Goal: Task Accomplishment & Management: Manage account settings

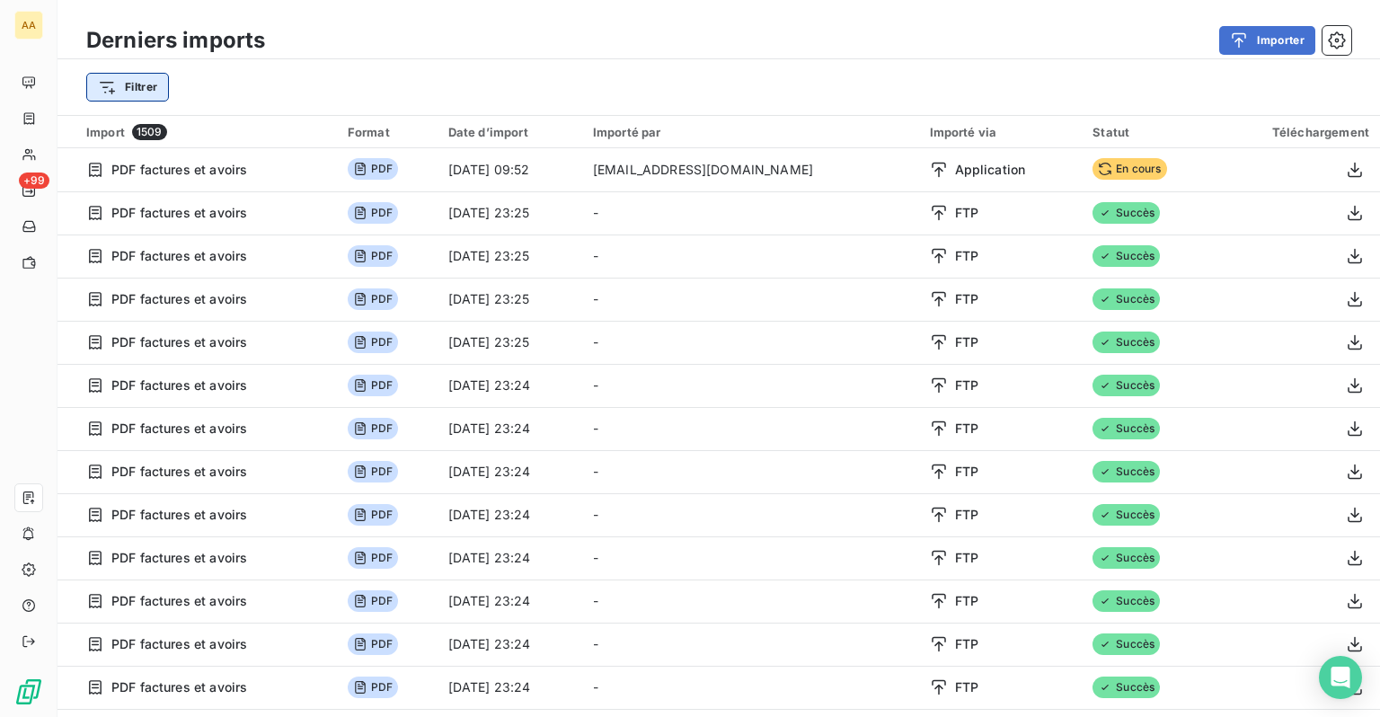
click at [137, 84] on html "AA +99 Derniers imports Importer Filtrer Import 1509 Format Date d’import Impor…" at bounding box center [690, 358] width 1380 height 717
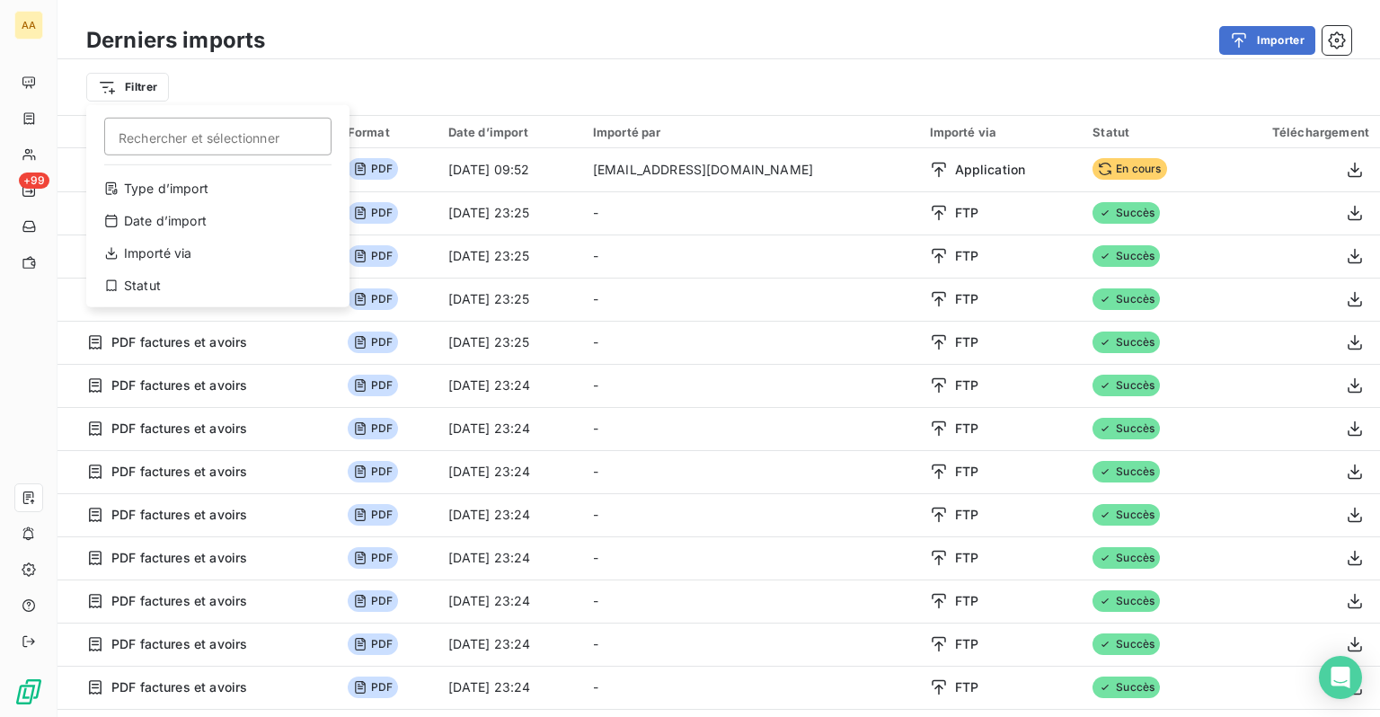
click at [35, 121] on html "AA +99 Derniers imports Importer Filtrer Rechercher et sélectionner Type d’impo…" at bounding box center [690, 358] width 1380 height 717
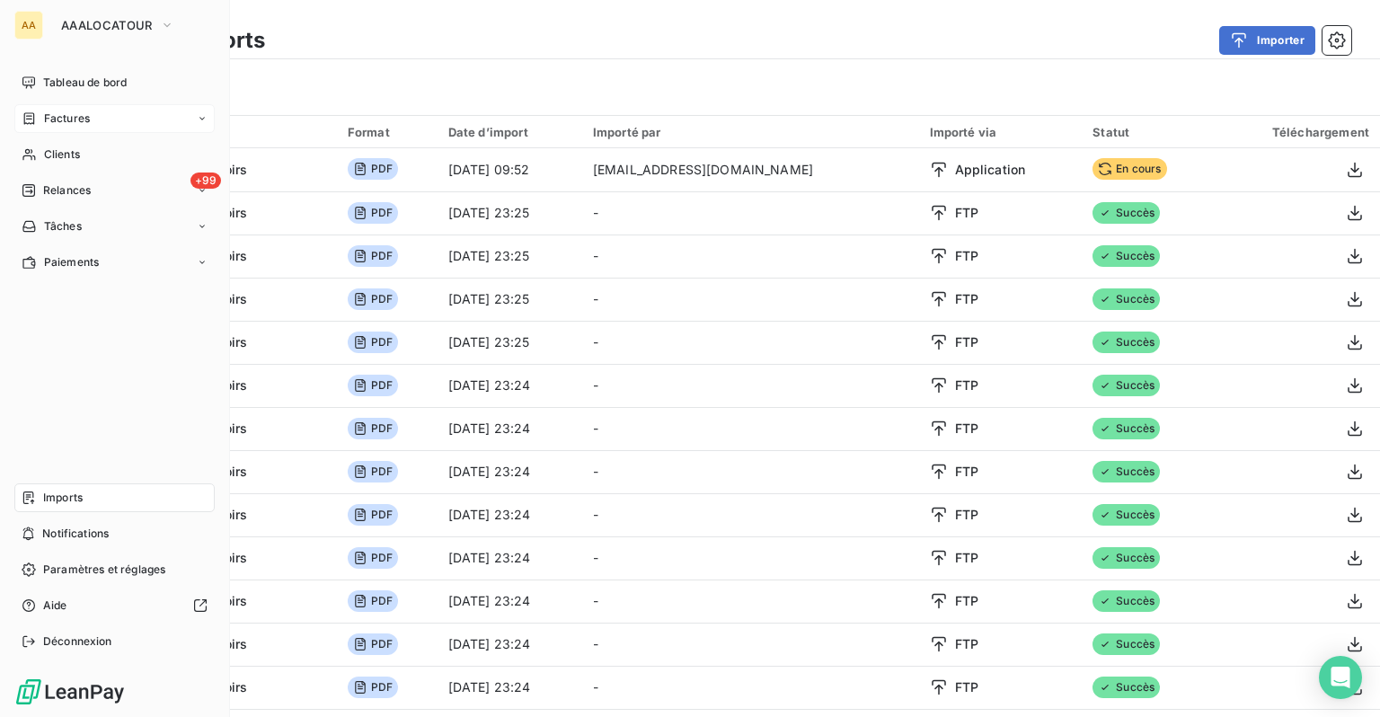
click at [44, 117] on span "Factures" at bounding box center [67, 119] width 46 height 16
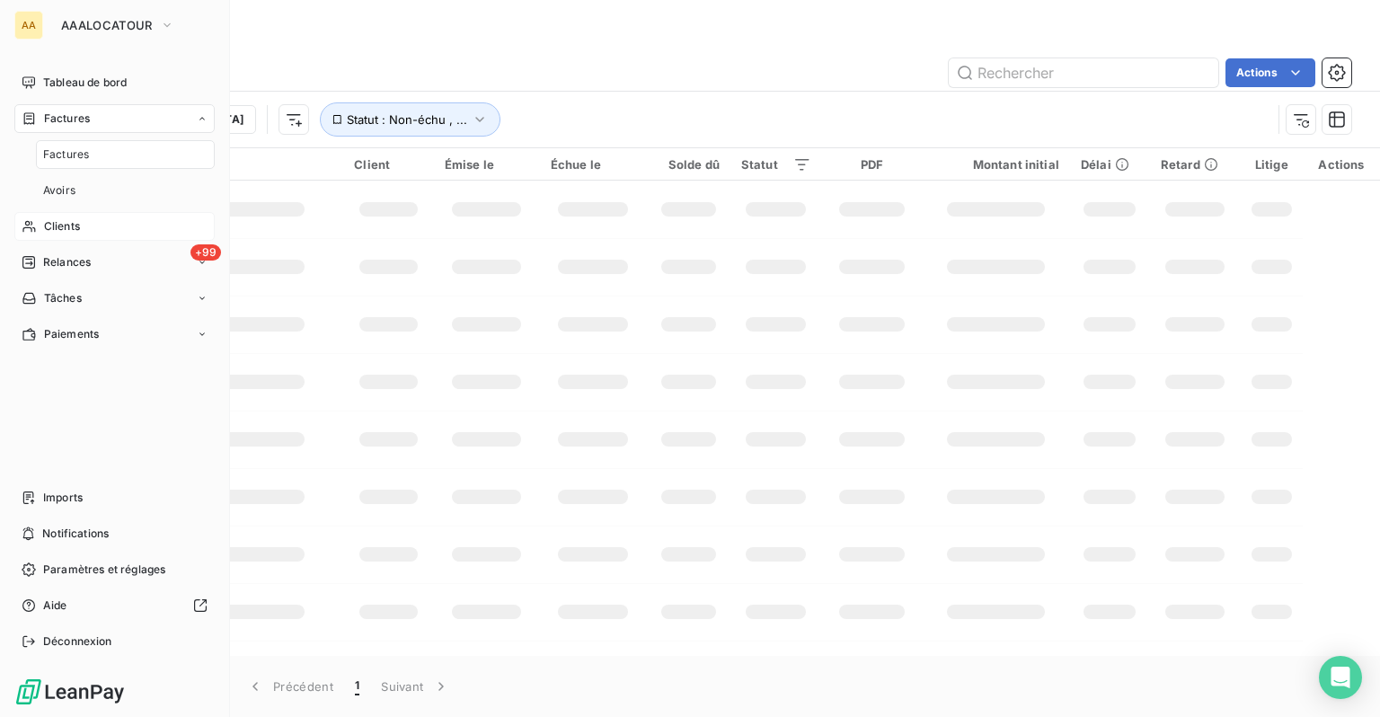
click at [65, 217] on div "Clients" at bounding box center [114, 226] width 200 height 29
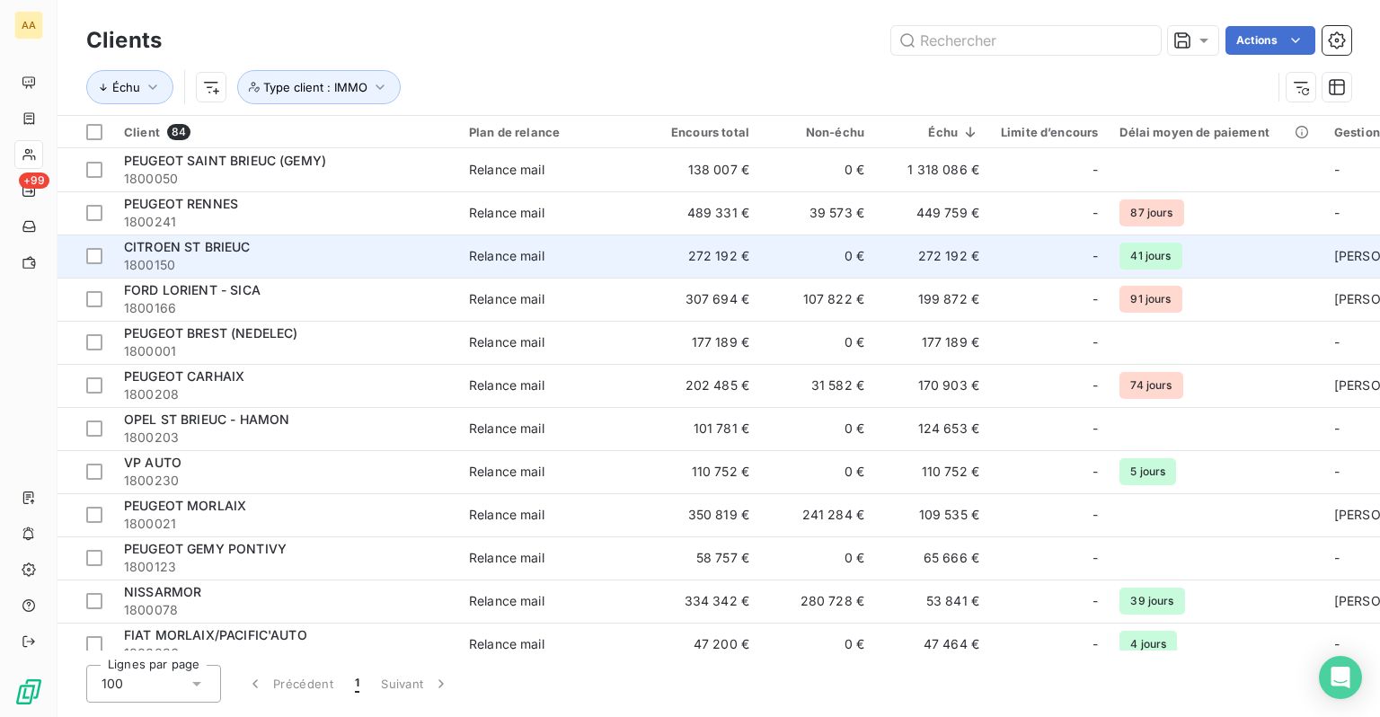
click at [509, 261] on div "Relance mail" at bounding box center [506, 256] width 75 height 18
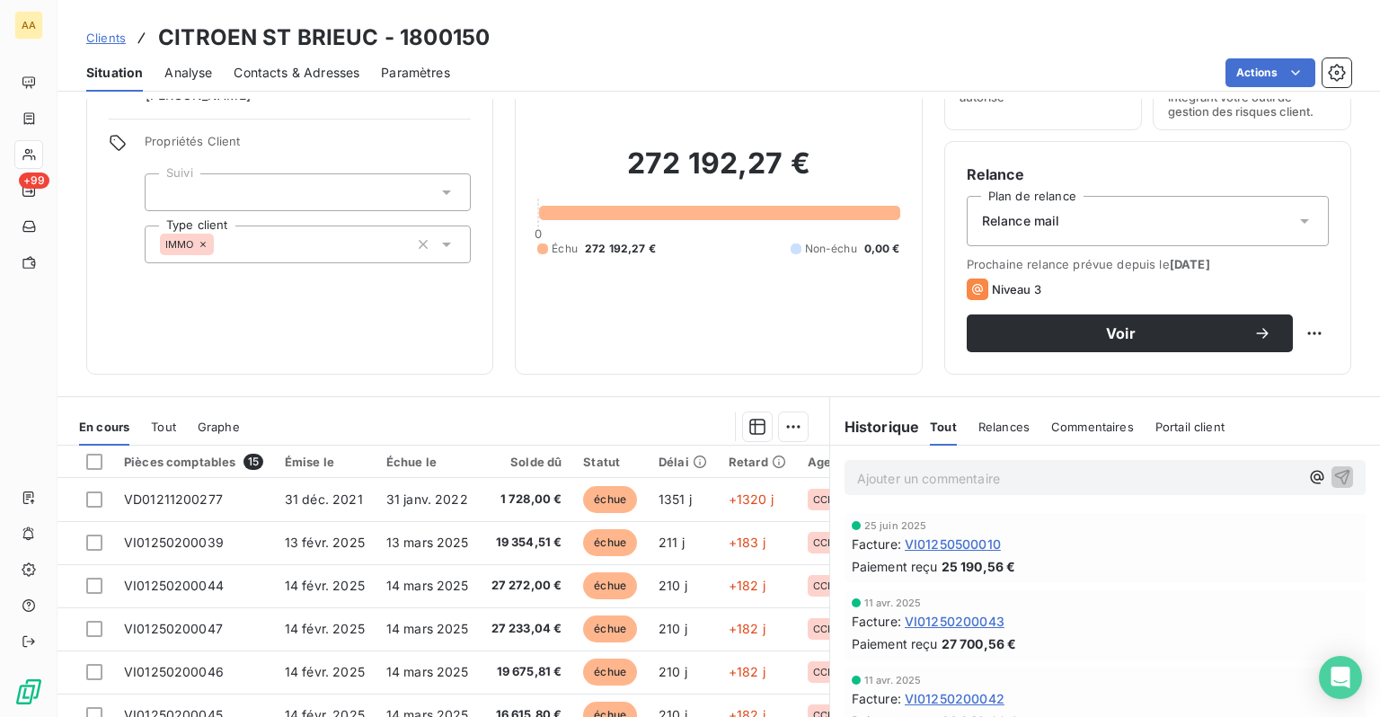
scroll to position [230, 0]
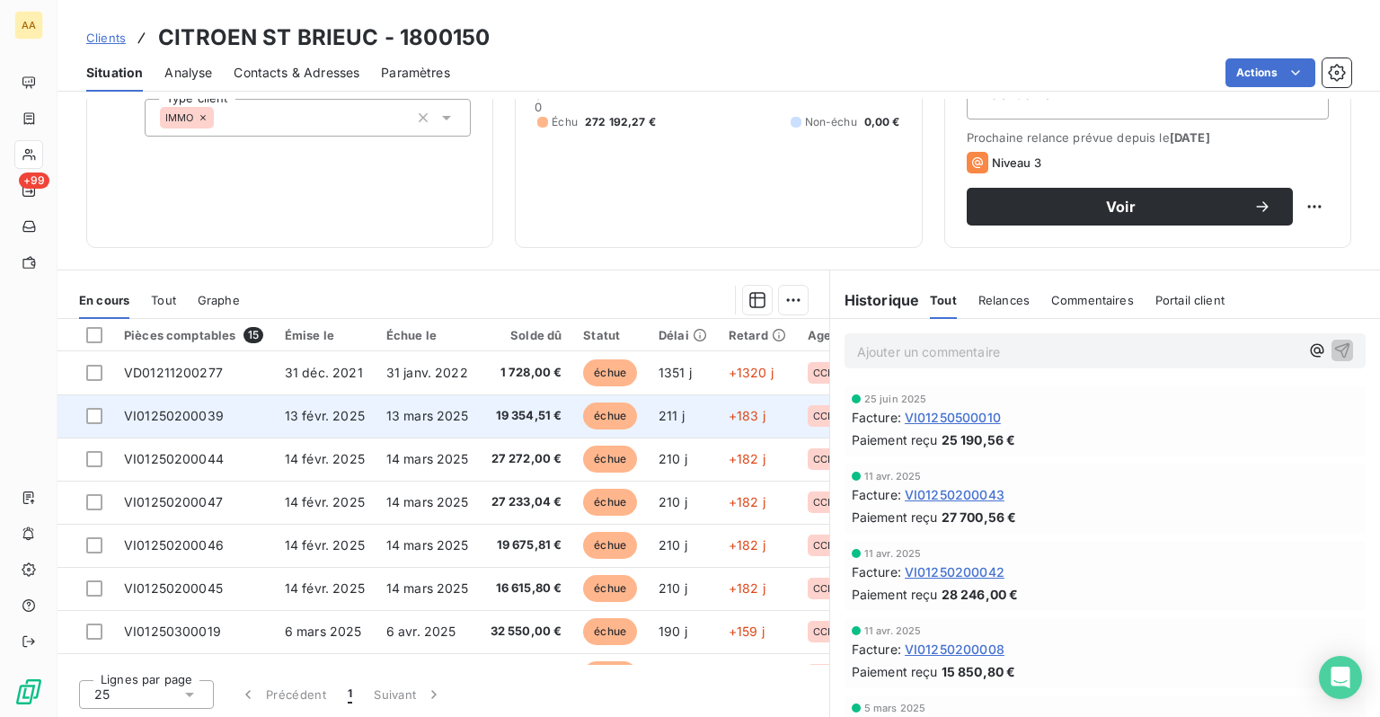
click at [512, 410] on span "19 354,51 €" at bounding box center [527, 416] width 72 height 18
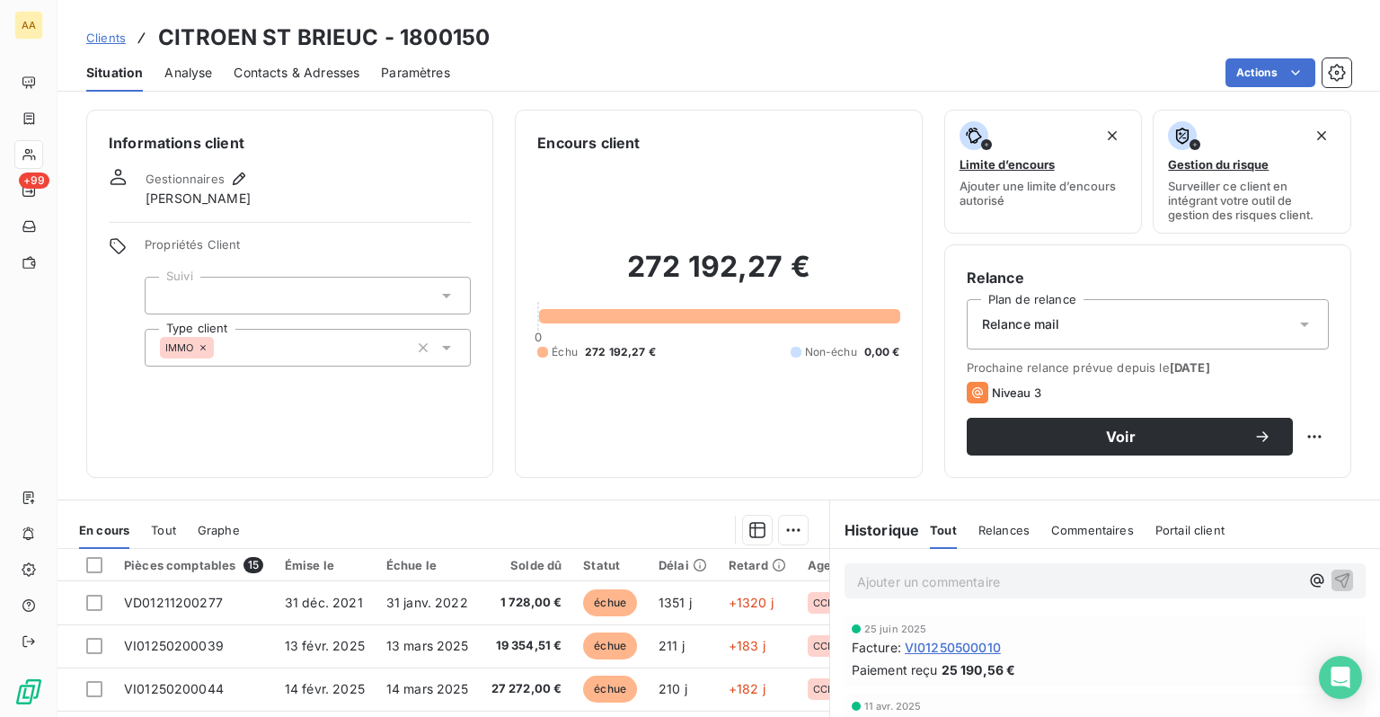
click at [332, 84] on div "Contacts & Adresses" at bounding box center [297, 73] width 126 height 38
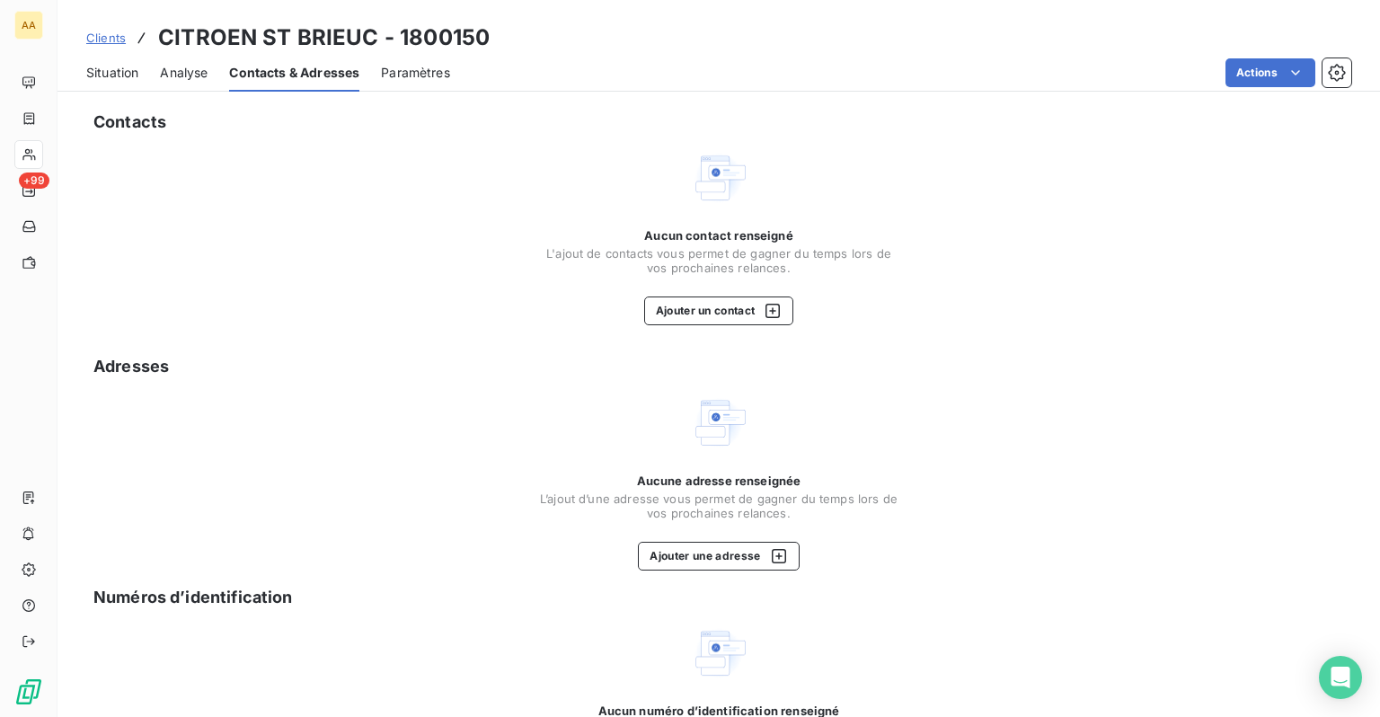
click at [109, 31] on span "Clients" at bounding box center [106, 38] width 40 height 14
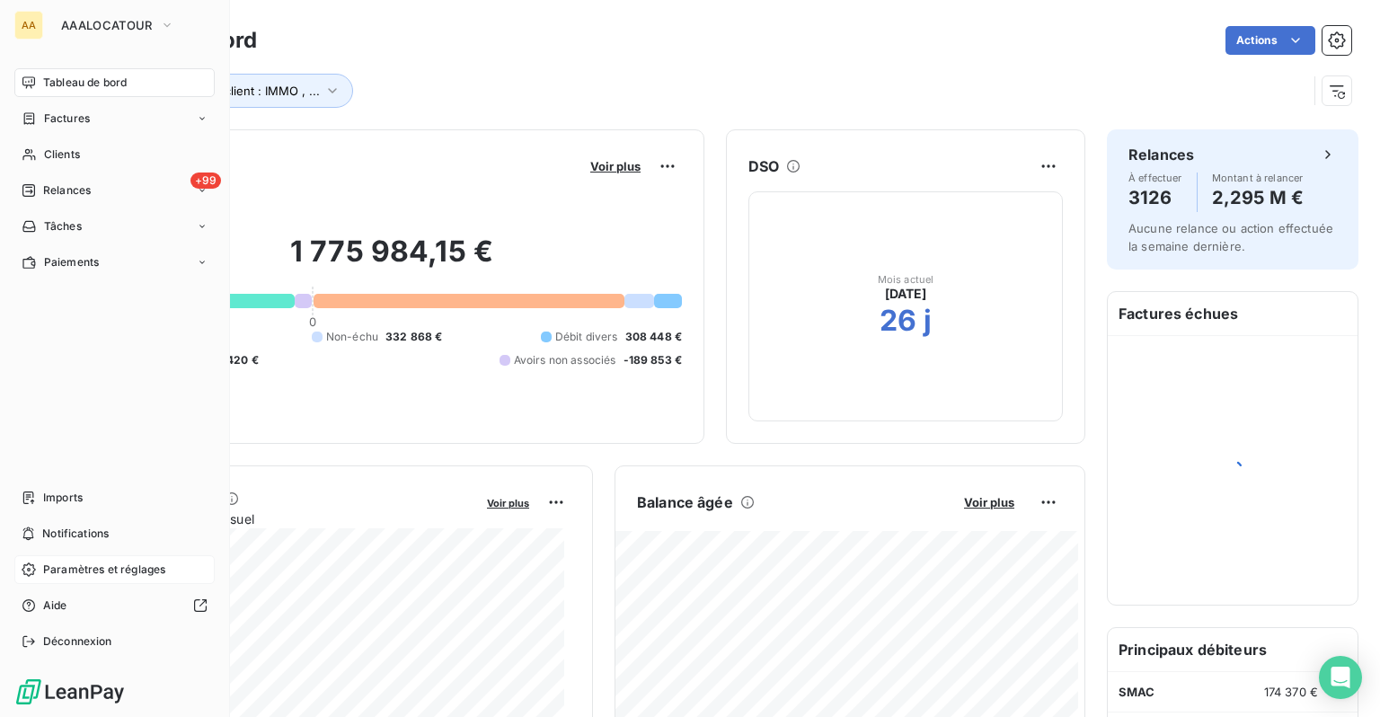
click at [83, 575] on span "Paramètres et réglages" at bounding box center [104, 570] width 122 height 16
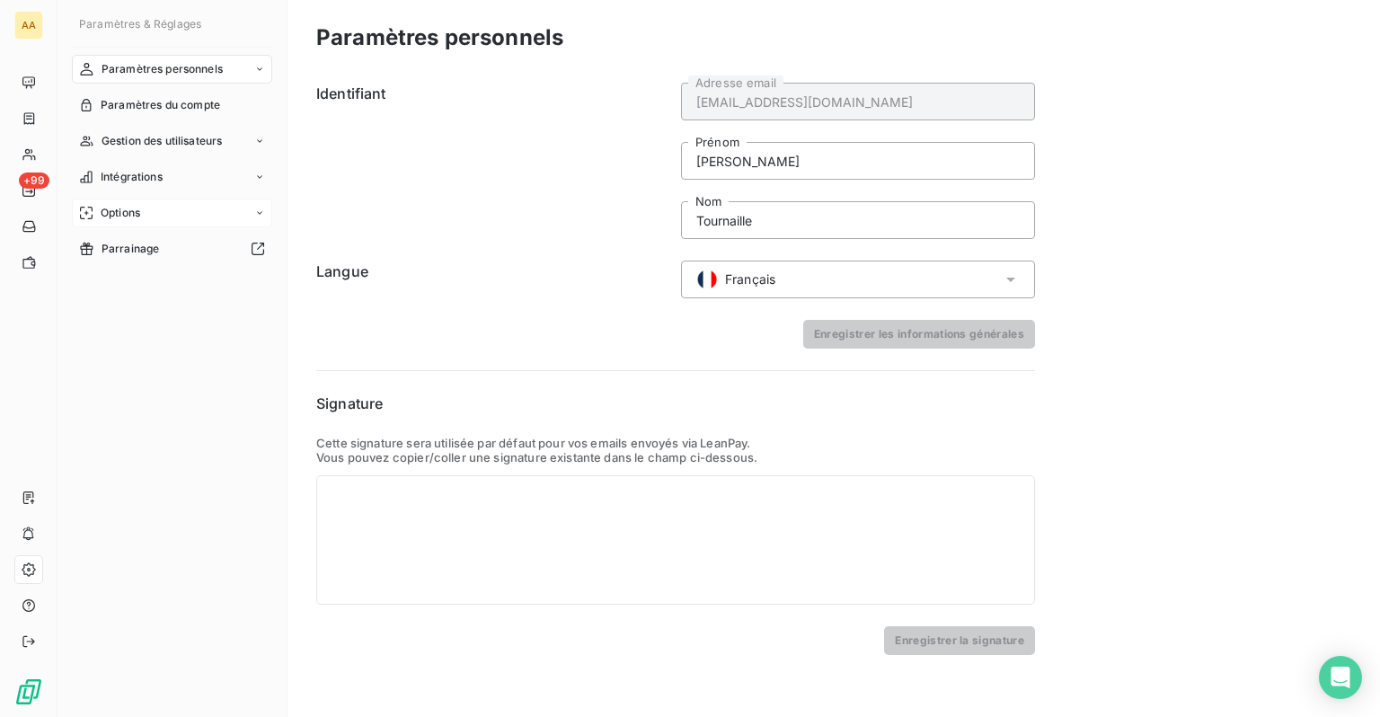
click at [122, 218] on span "Options" at bounding box center [121, 213] width 40 height 16
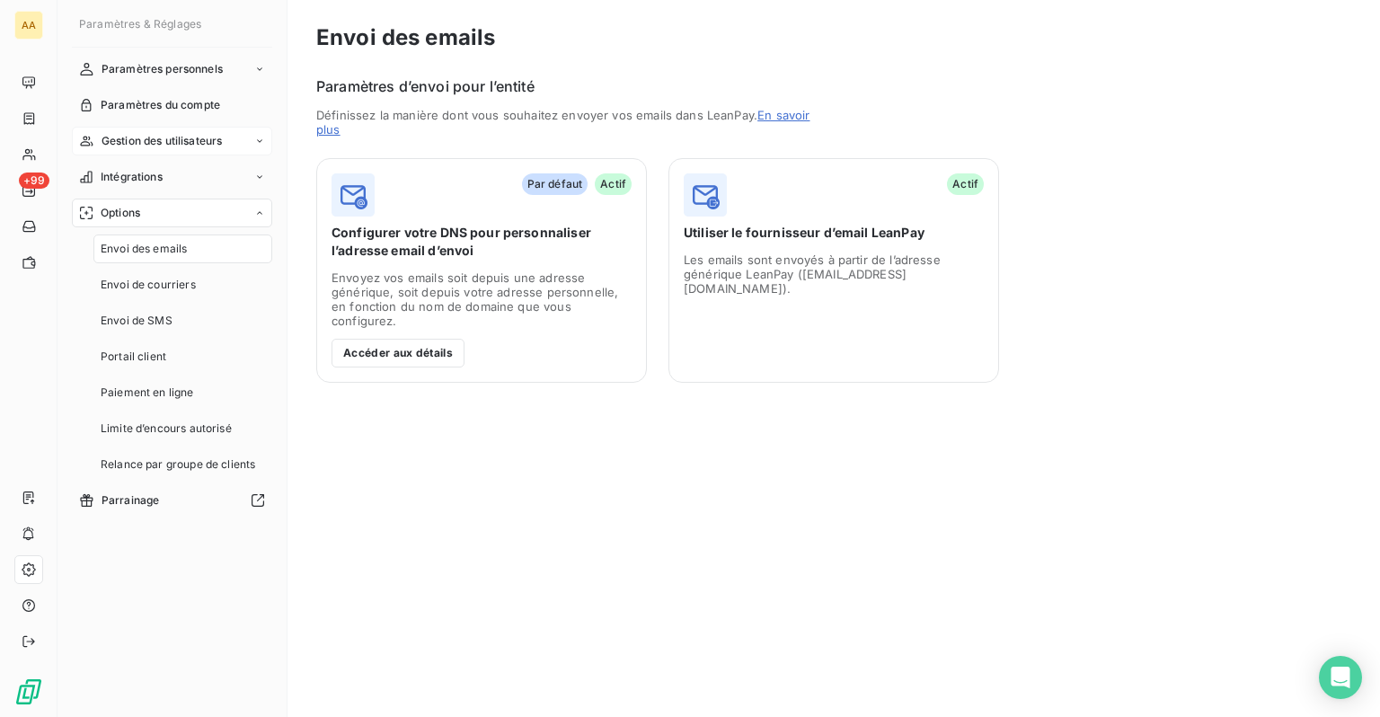
click at [137, 154] on div "Gestion des utilisateurs" at bounding box center [172, 141] width 200 height 29
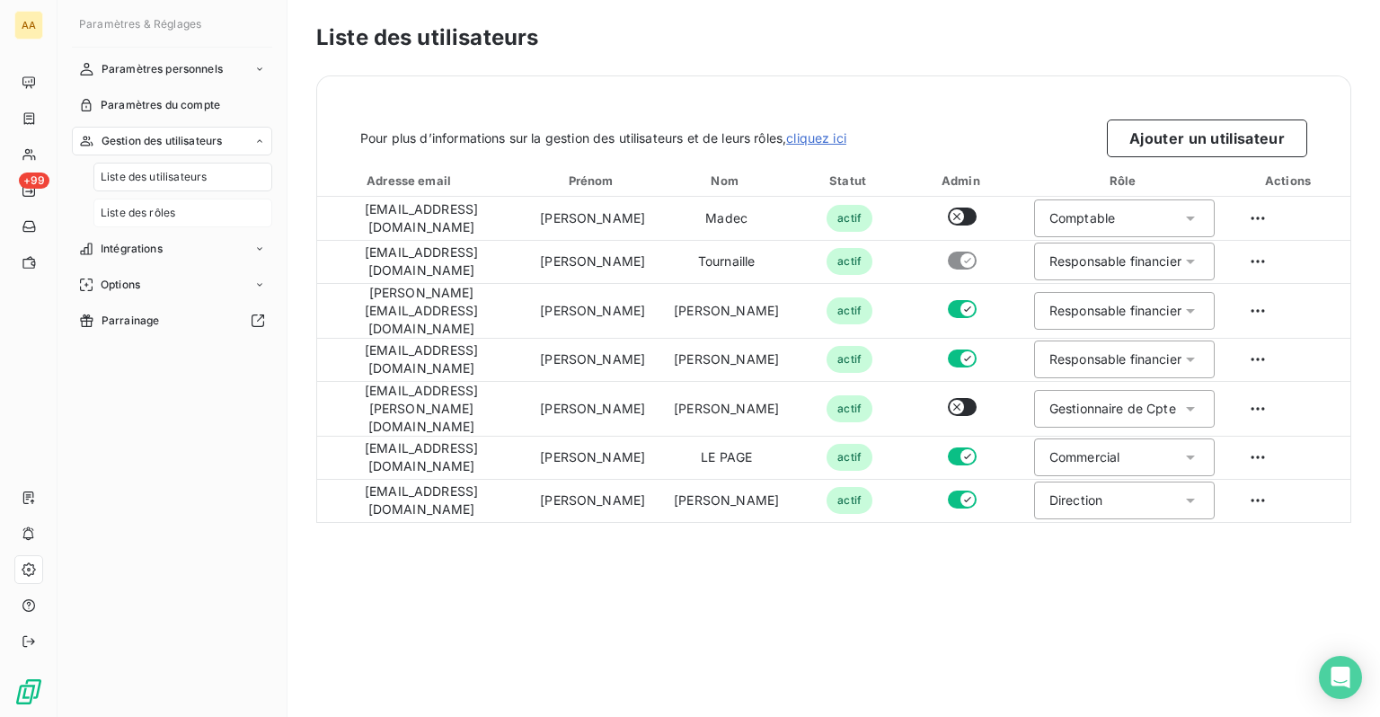
click at [146, 214] on span "Liste des rôles" at bounding box center [138, 213] width 75 height 16
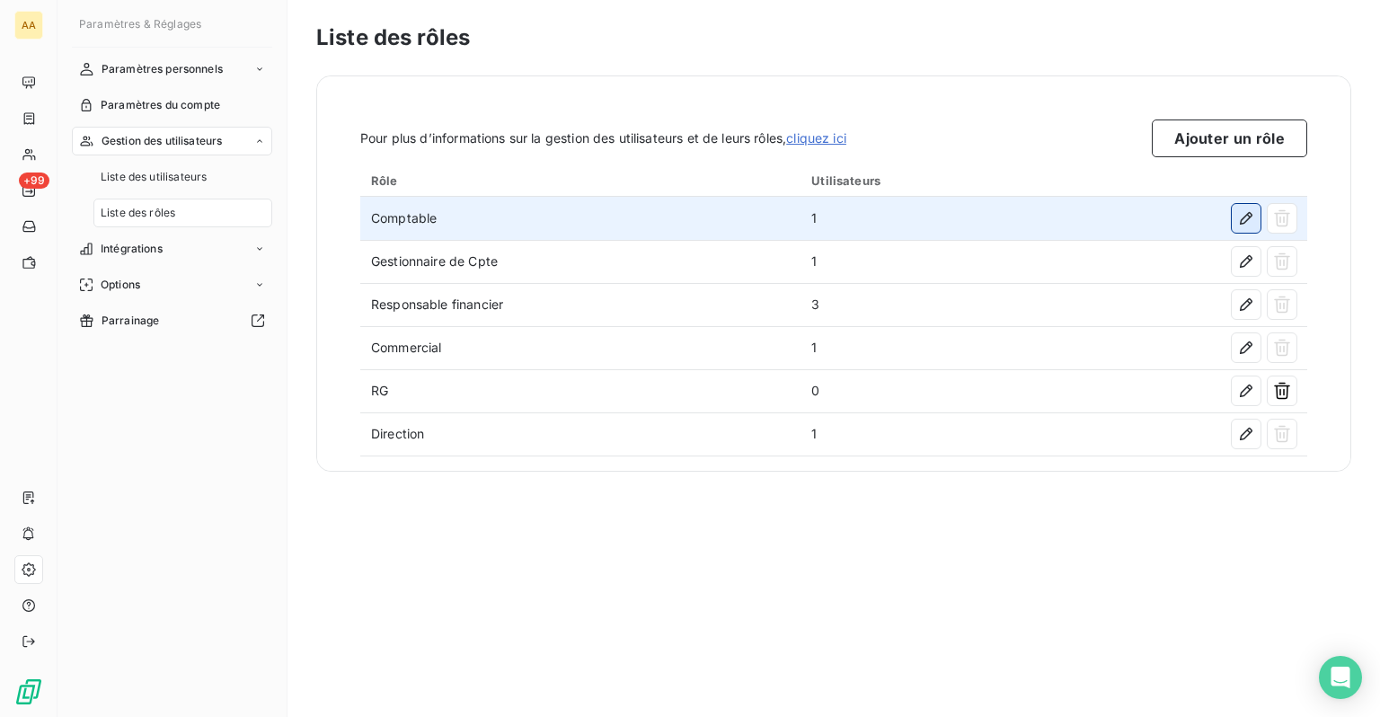
click at [1236, 217] on button "button" at bounding box center [1246, 218] width 29 height 29
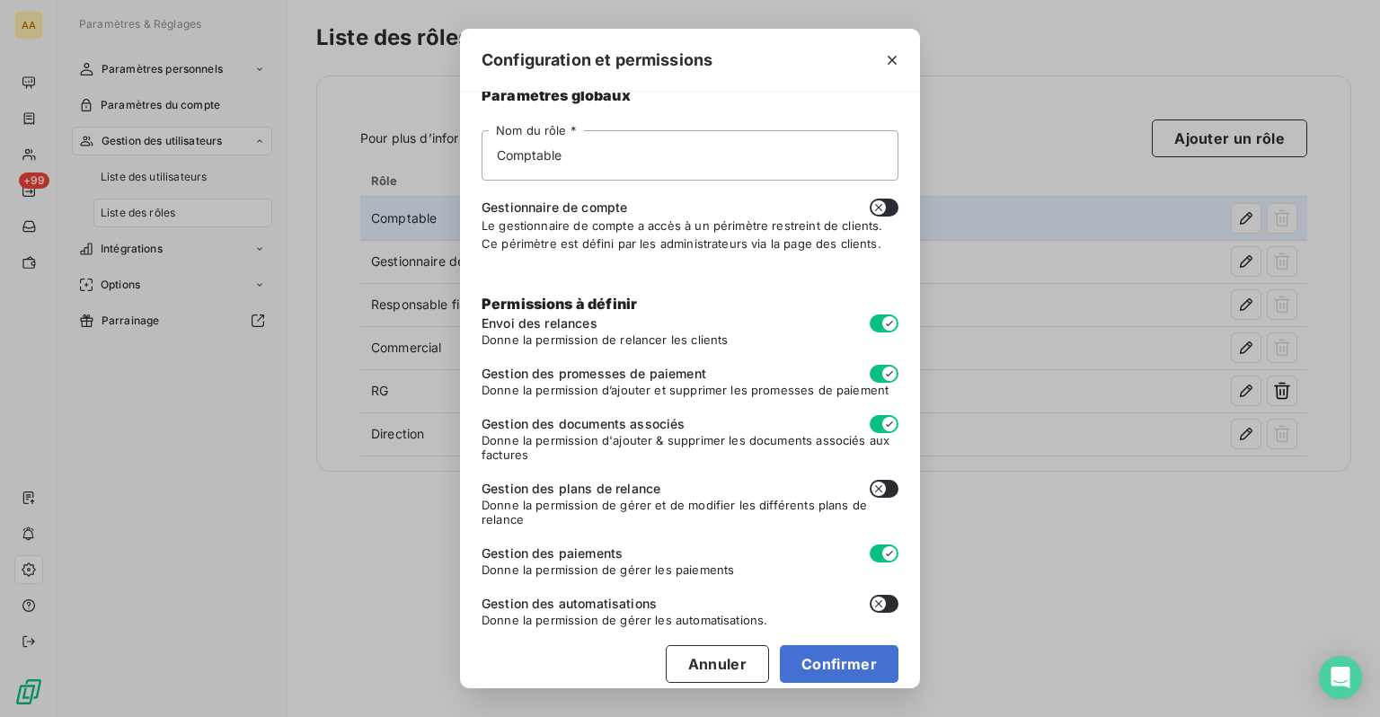
scroll to position [43, 0]
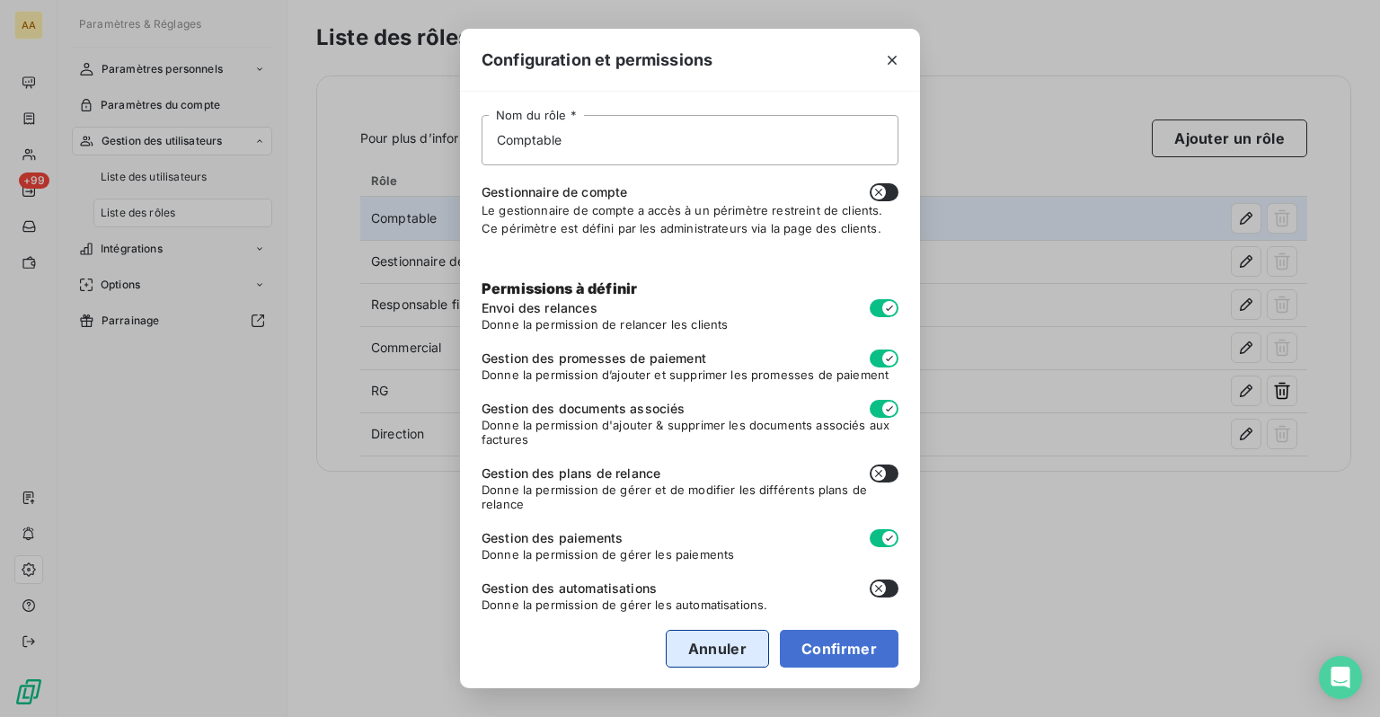
click at [688, 652] on button "Annuler" at bounding box center [717, 649] width 103 height 38
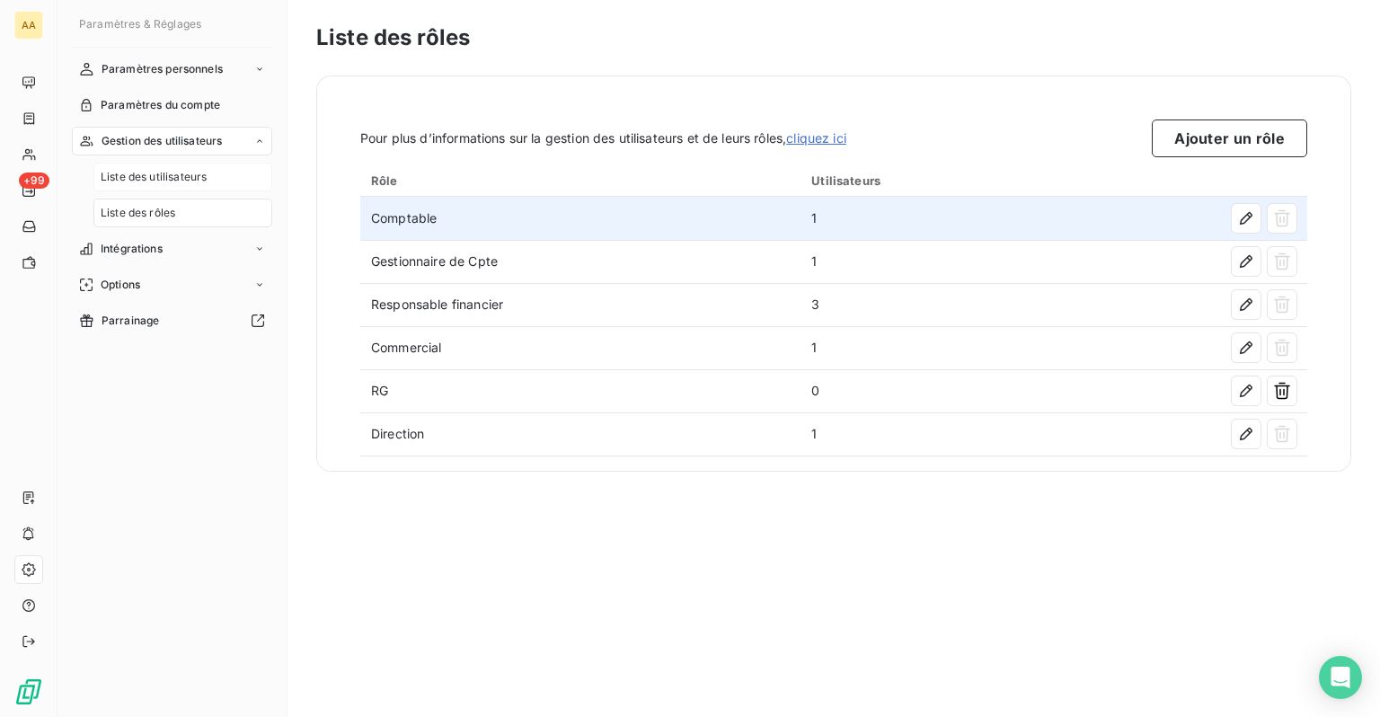
click at [123, 179] on span "Liste des utilisateurs" at bounding box center [154, 177] width 106 height 16
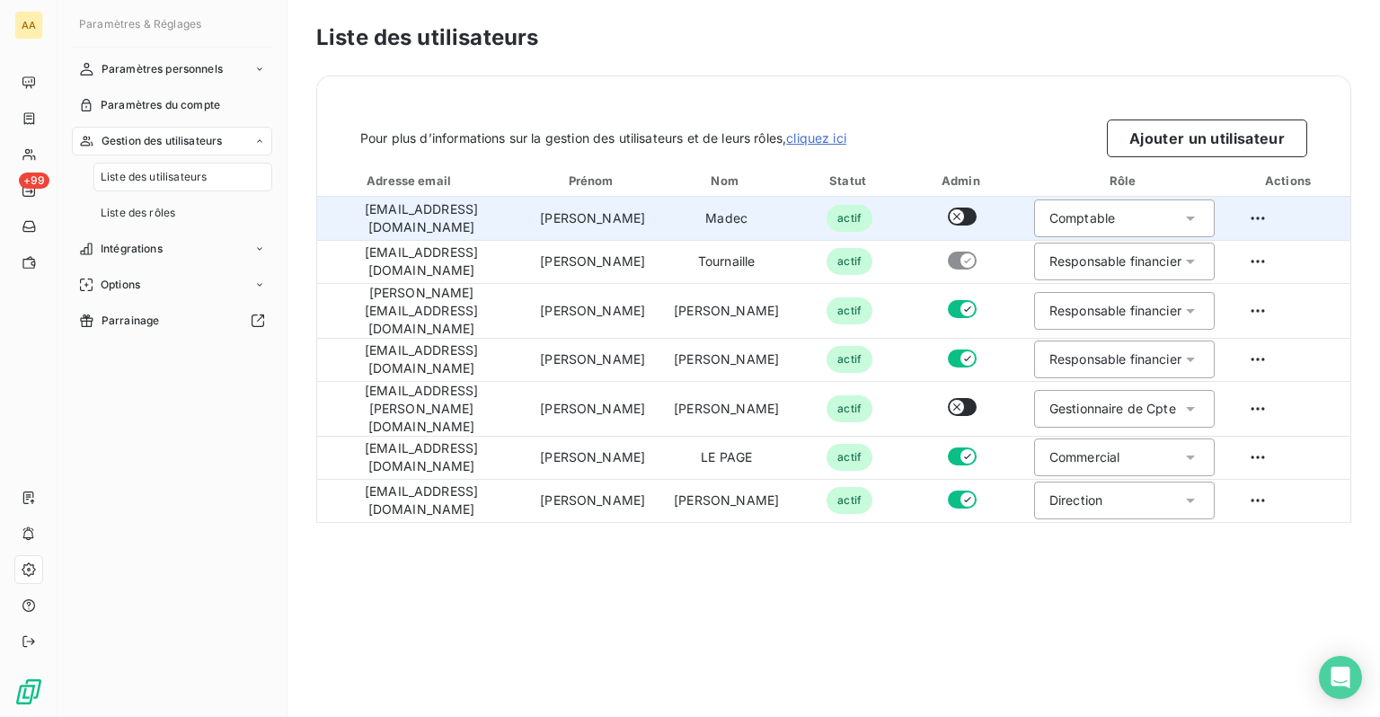
click at [1182, 222] on icon at bounding box center [1191, 218] width 18 height 18
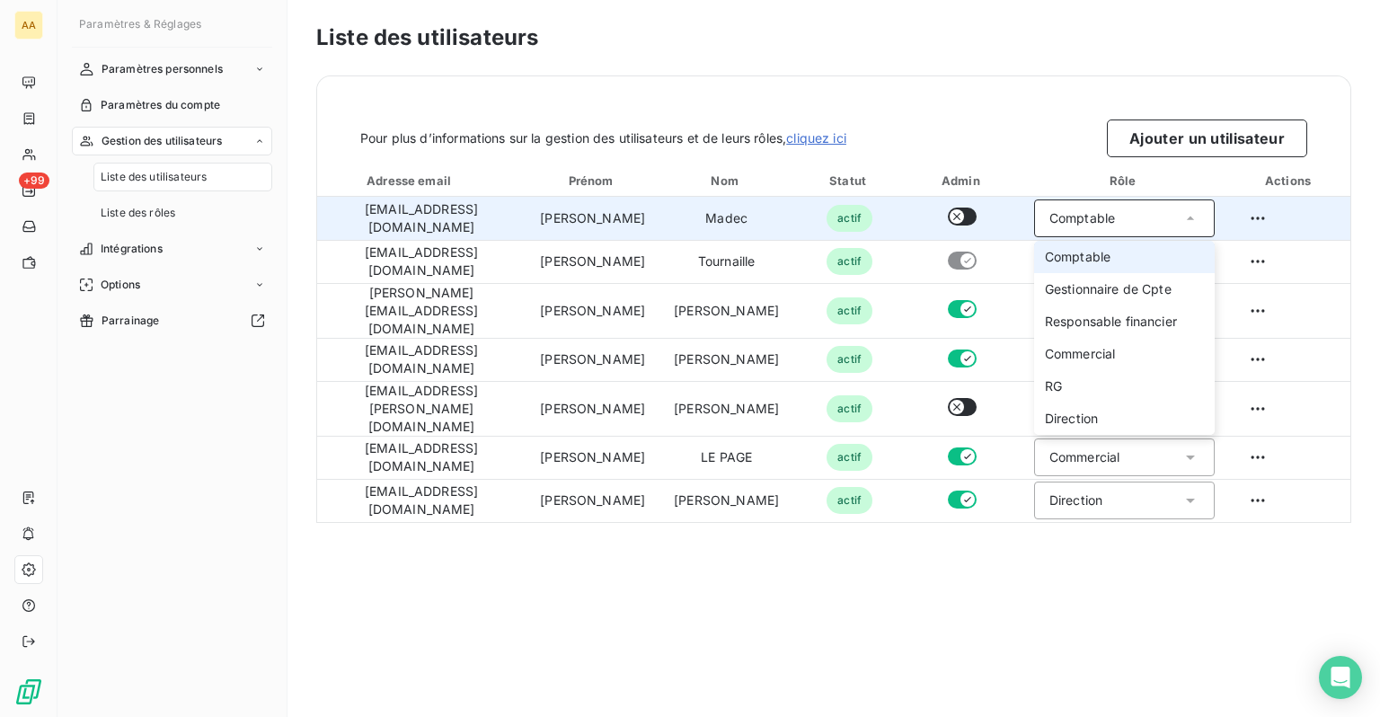
click at [1182, 222] on icon at bounding box center [1191, 218] width 18 height 18
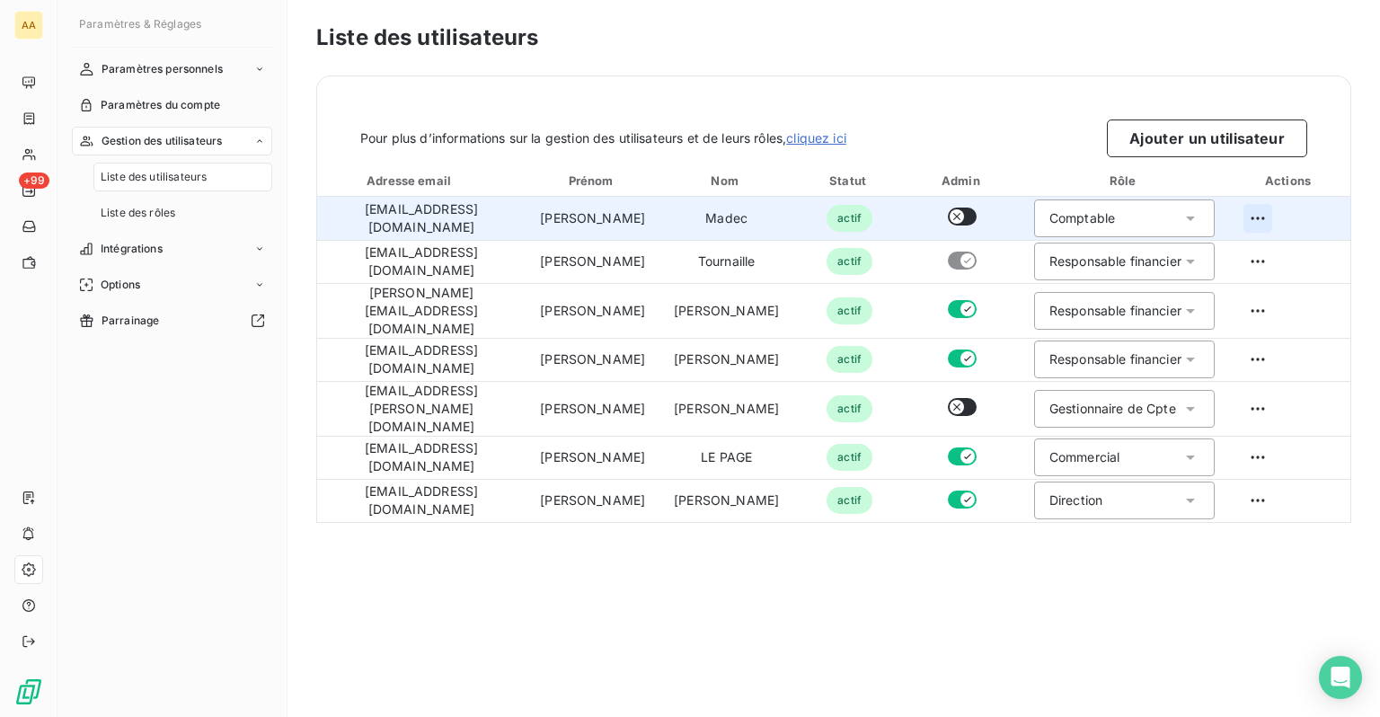
click at [1268, 227] on html "AA +99 Paramètres & Réglages Paramètres personnels Paramètres du compte Gestion…" at bounding box center [690, 358] width 1380 height 717
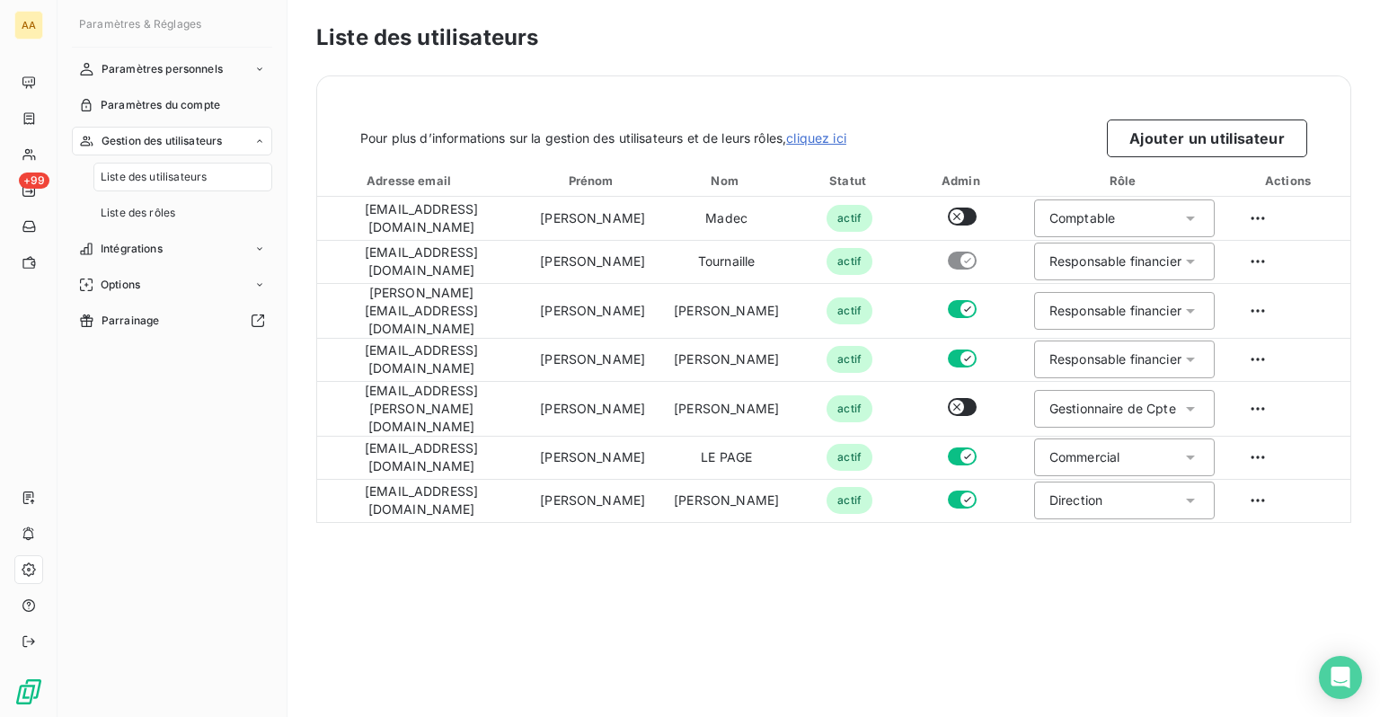
click at [1025, 105] on html "AA +99 Paramètres & Réglages Paramètres personnels Paramètres du compte Gestion…" at bounding box center [690, 358] width 1380 height 717
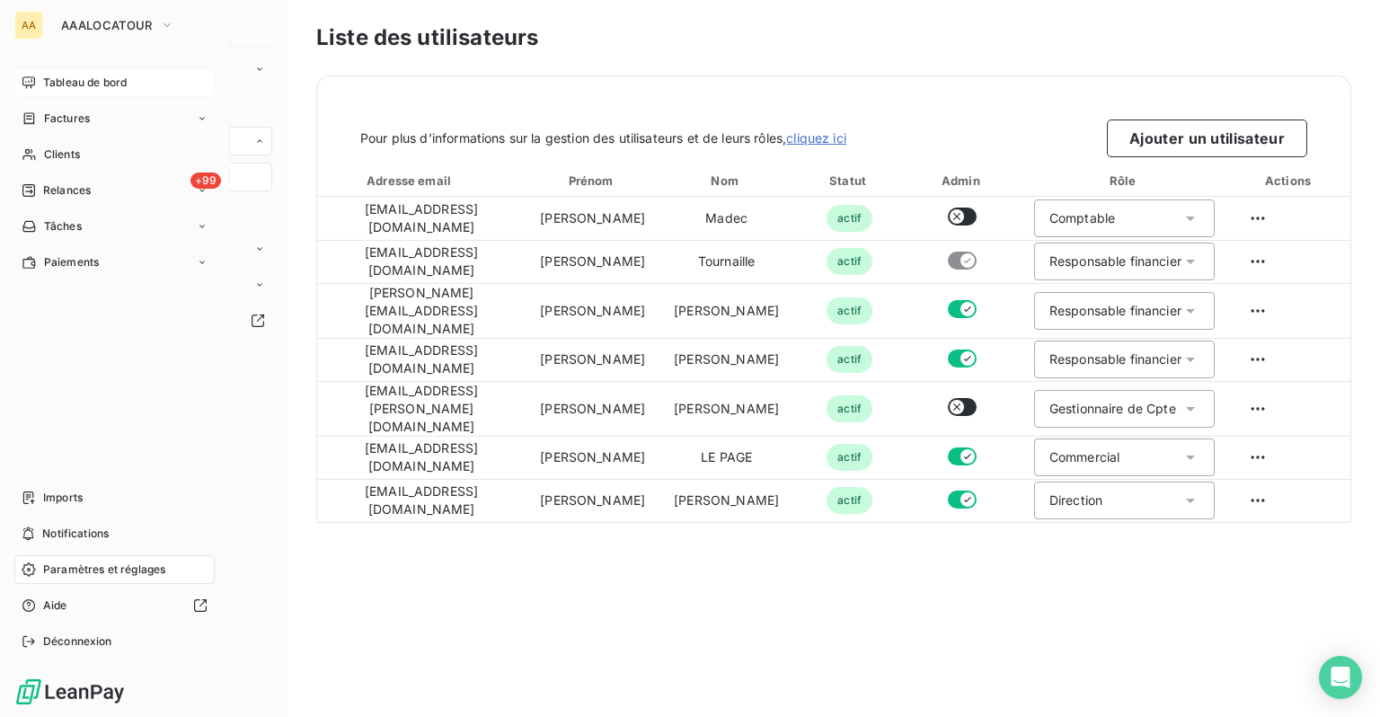
click at [73, 81] on span "Tableau de bord" at bounding box center [85, 83] width 84 height 16
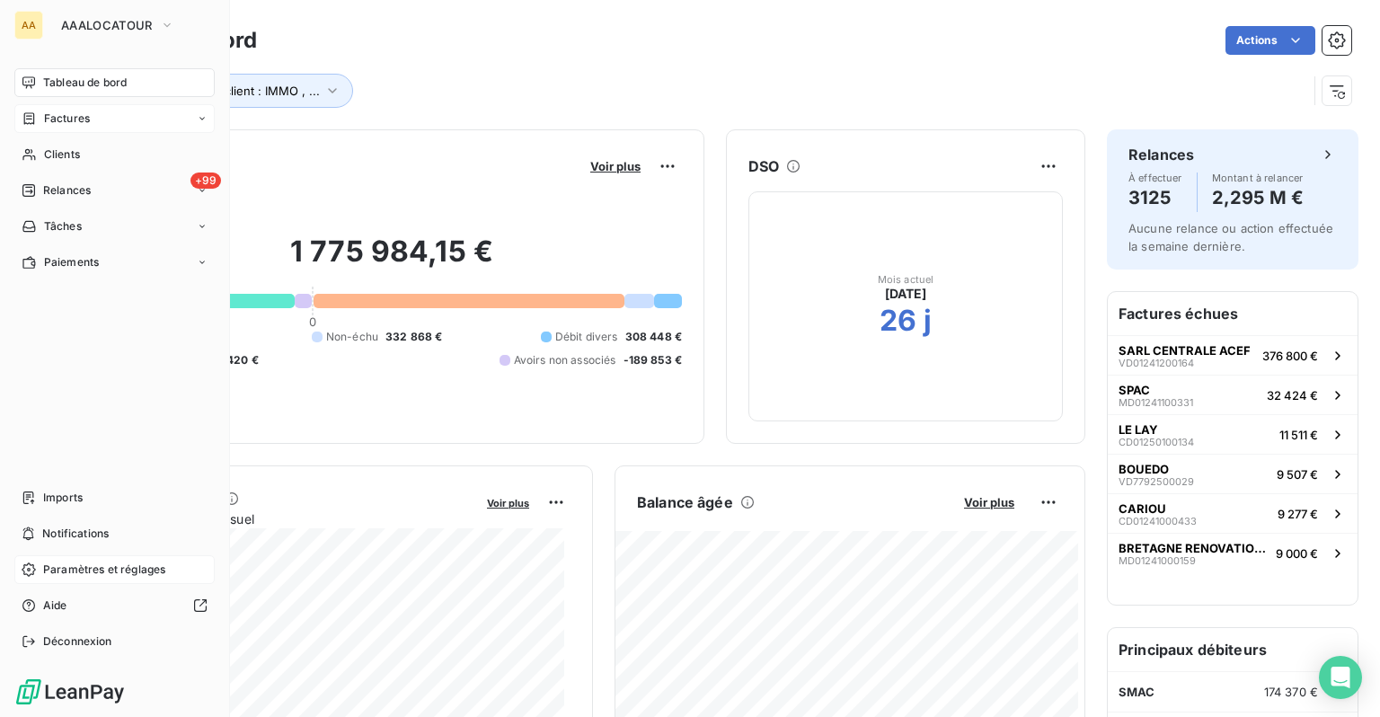
click at [79, 124] on span "Factures" at bounding box center [67, 119] width 46 height 16
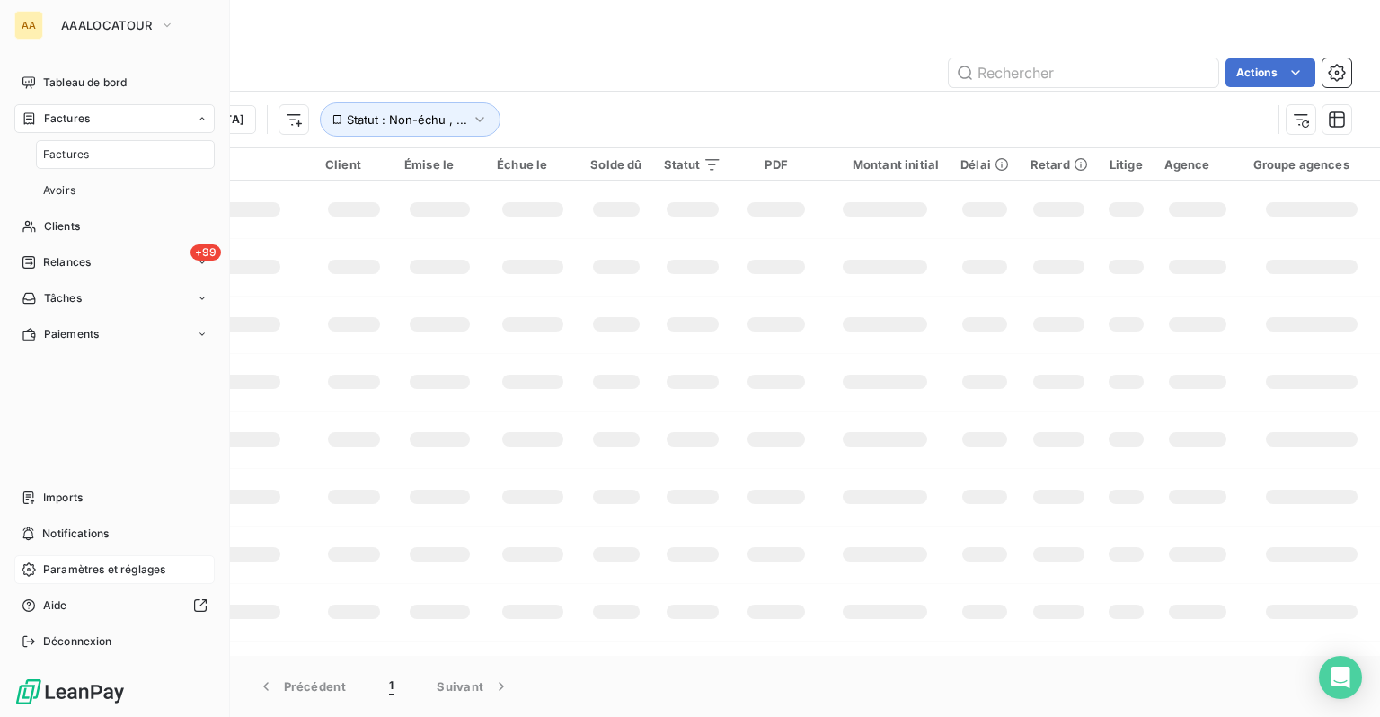
click at [70, 149] on span "Factures" at bounding box center [66, 154] width 46 height 16
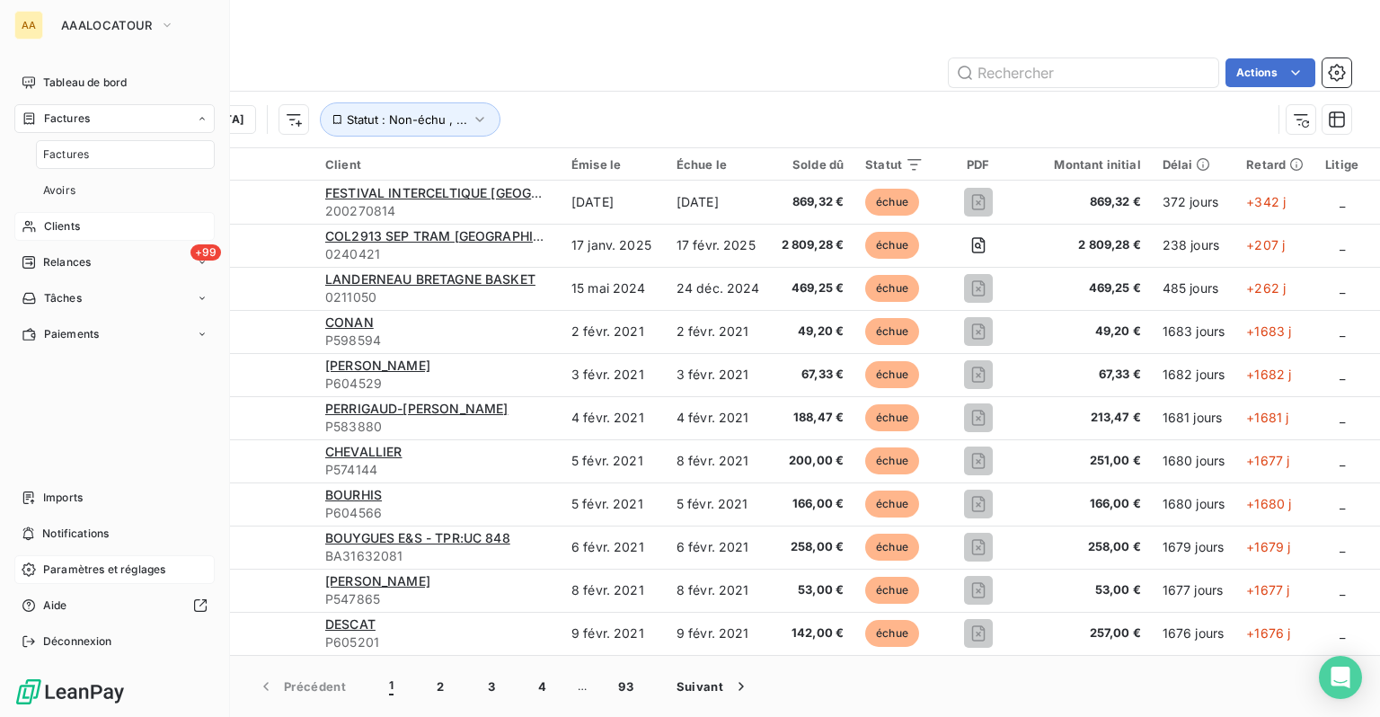
click at [68, 217] on div "Clients" at bounding box center [114, 226] width 200 height 29
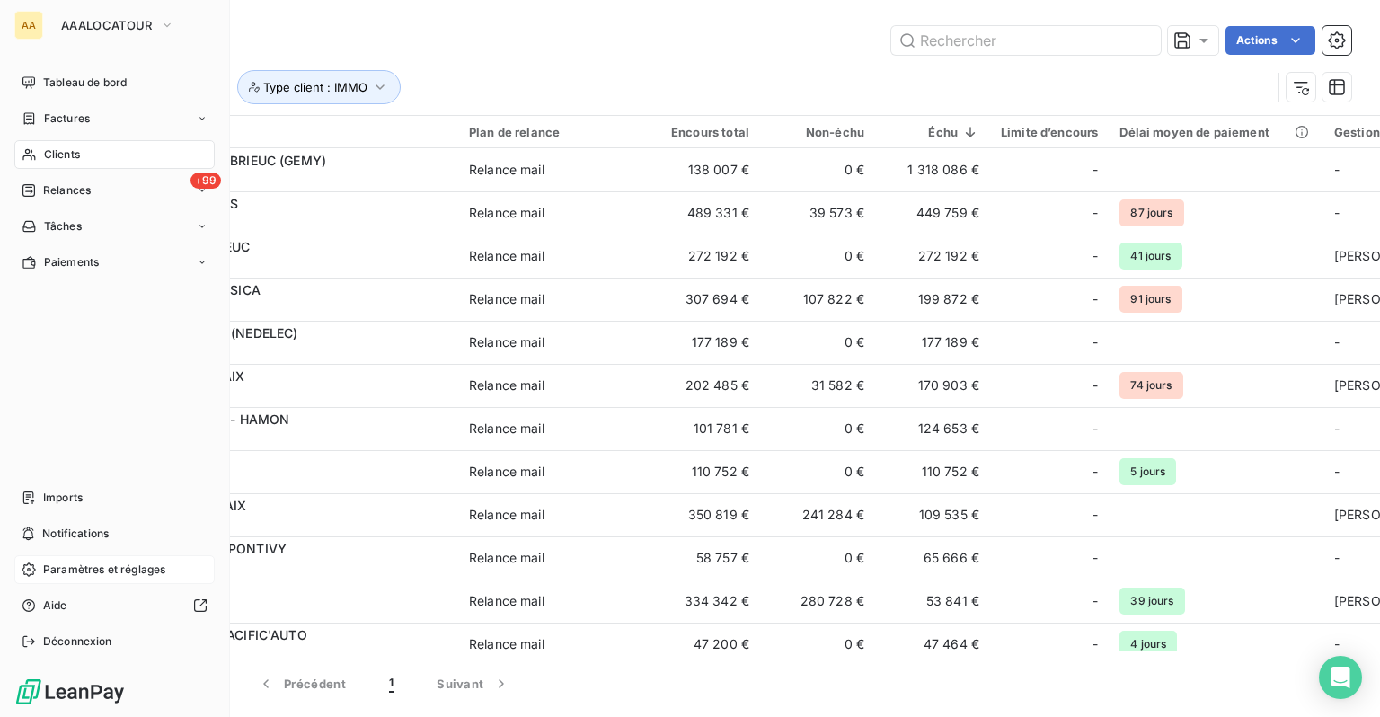
click at [83, 573] on span "Paramètres et réglages" at bounding box center [104, 570] width 122 height 16
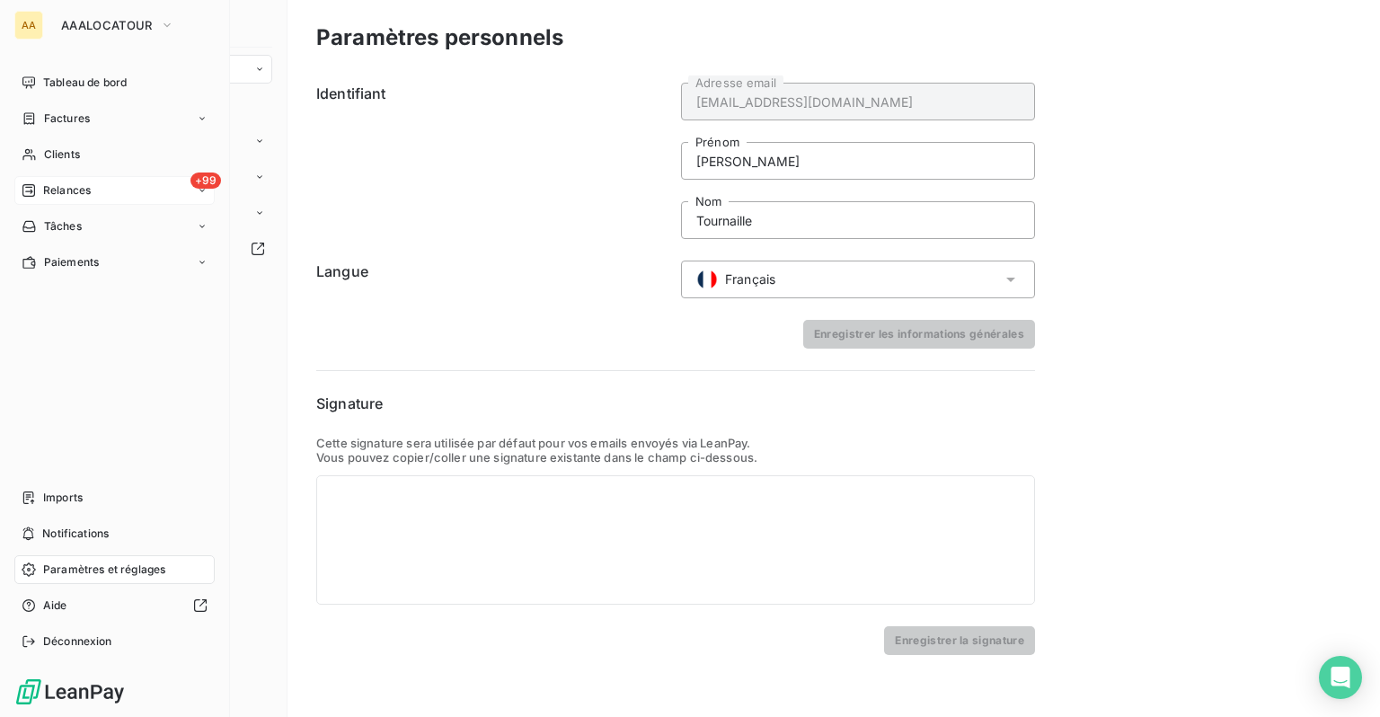
click at [50, 189] on span "Relances" at bounding box center [67, 190] width 48 height 16
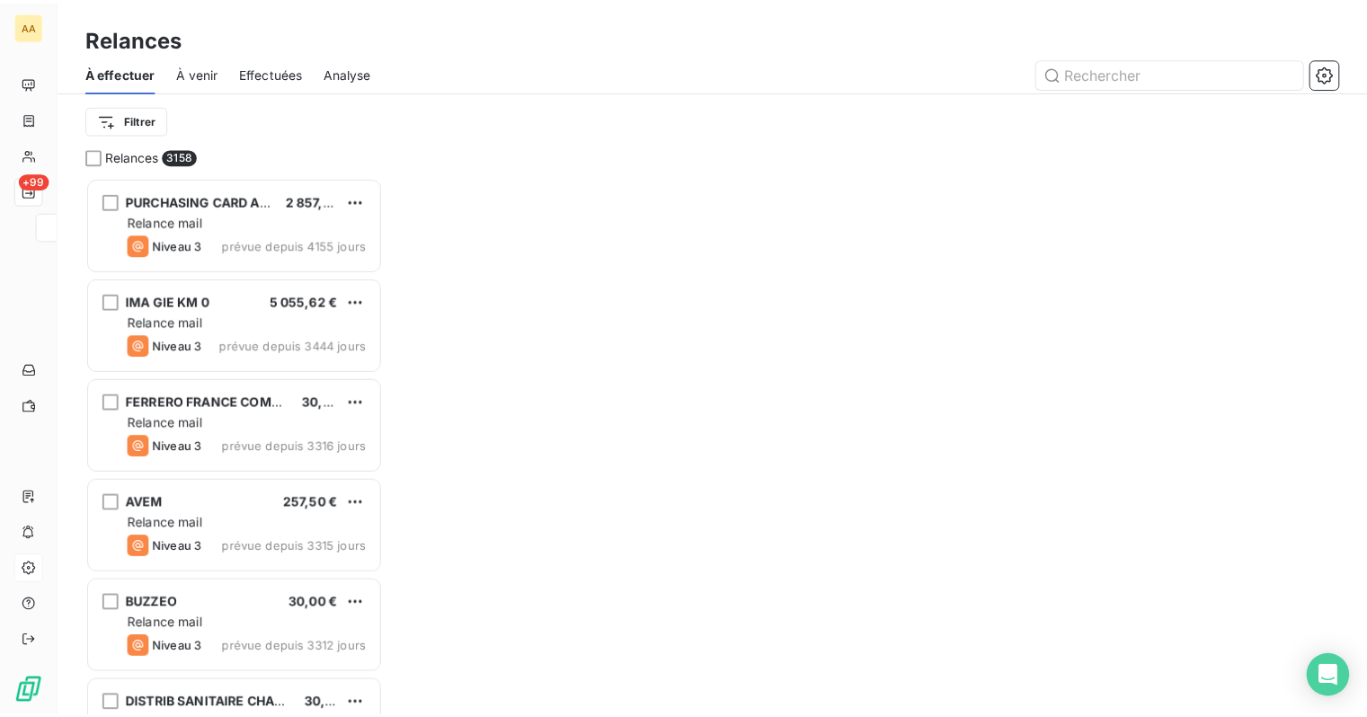
scroll to position [528, 286]
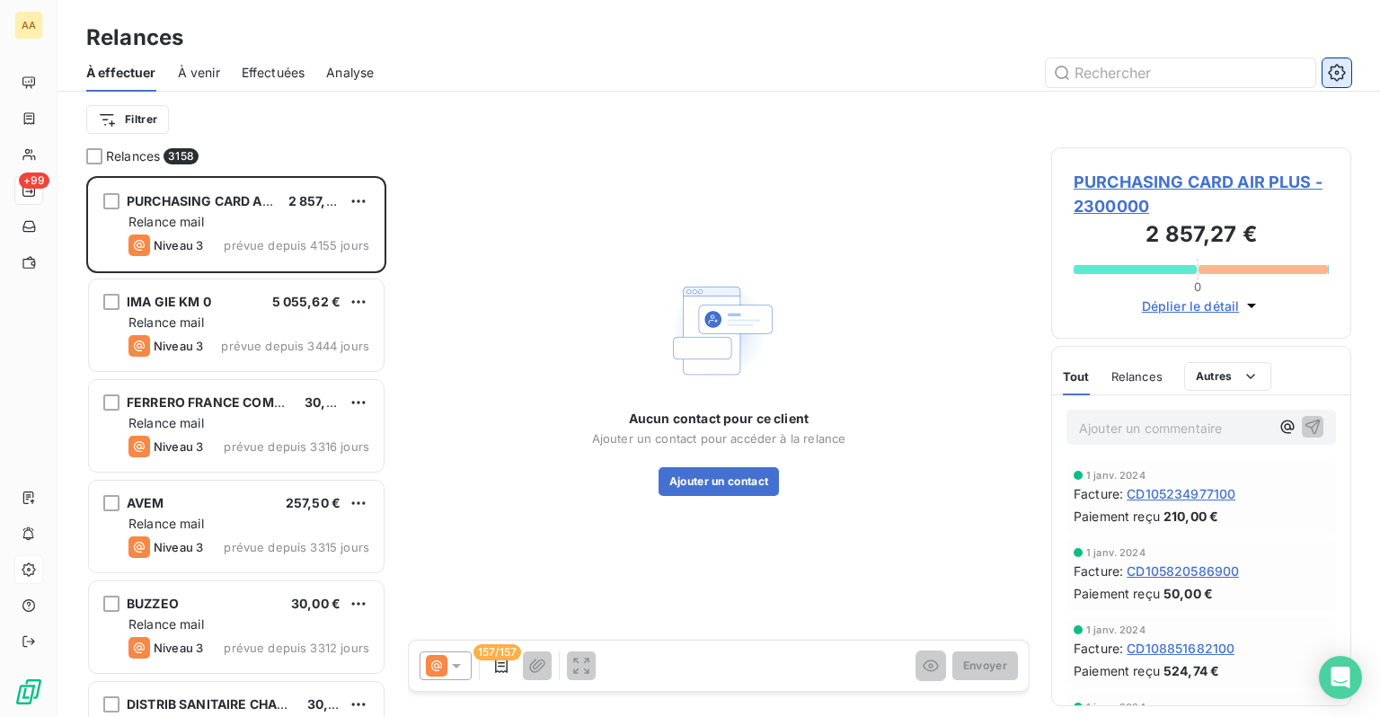
click at [1344, 65] on icon "button" at bounding box center [1337, 73] width 18 height 18
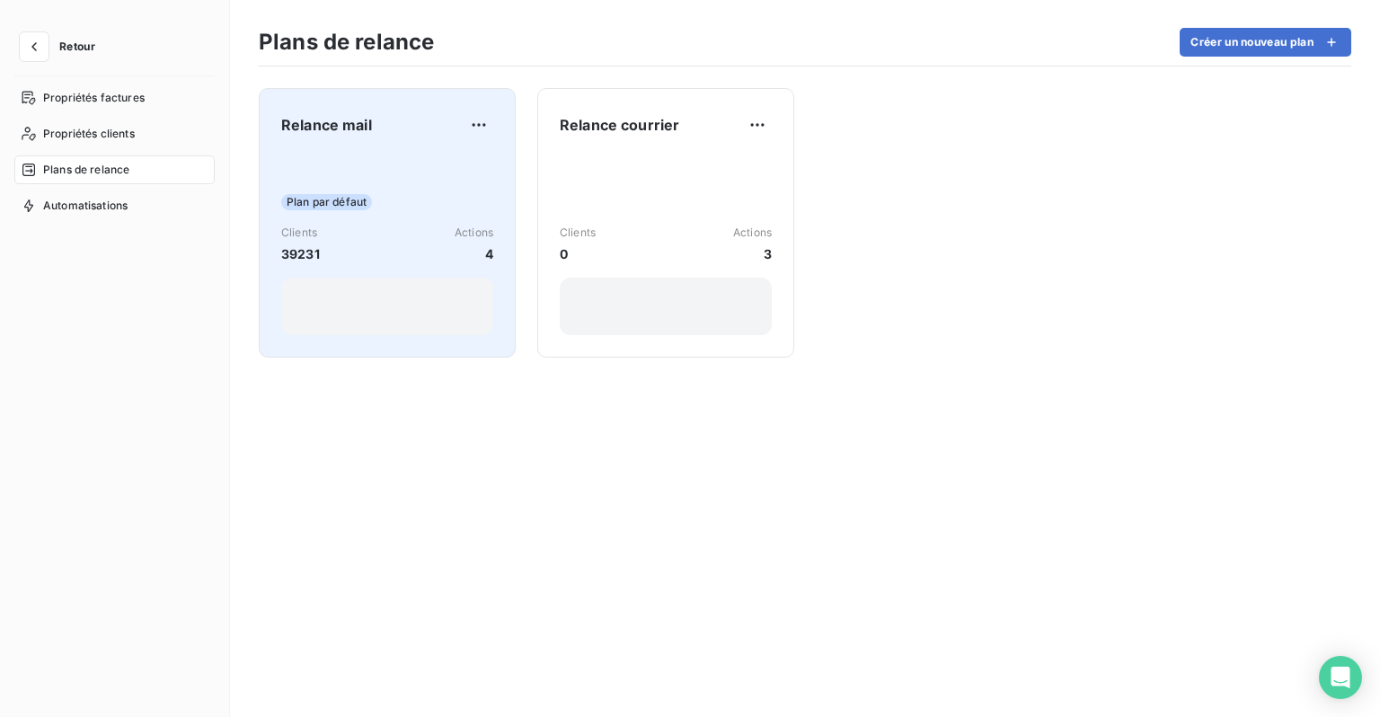
click at [359, 146] on div "Relance mail Plan par défaut Clients 39231 Actions 4" at bounding box center [387, 223] width 212 height 225
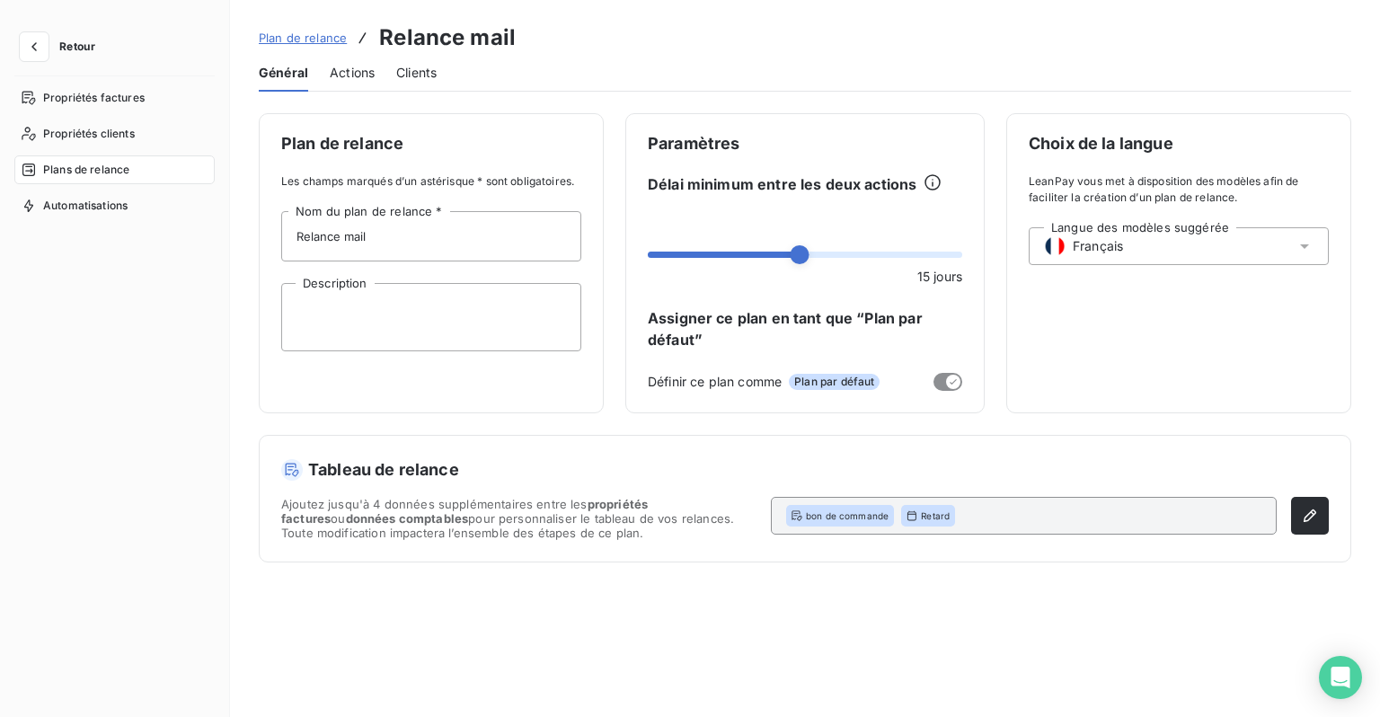
click at [363, 74] on span "Actions" at bounding box center [352, 73] width 45 height 18
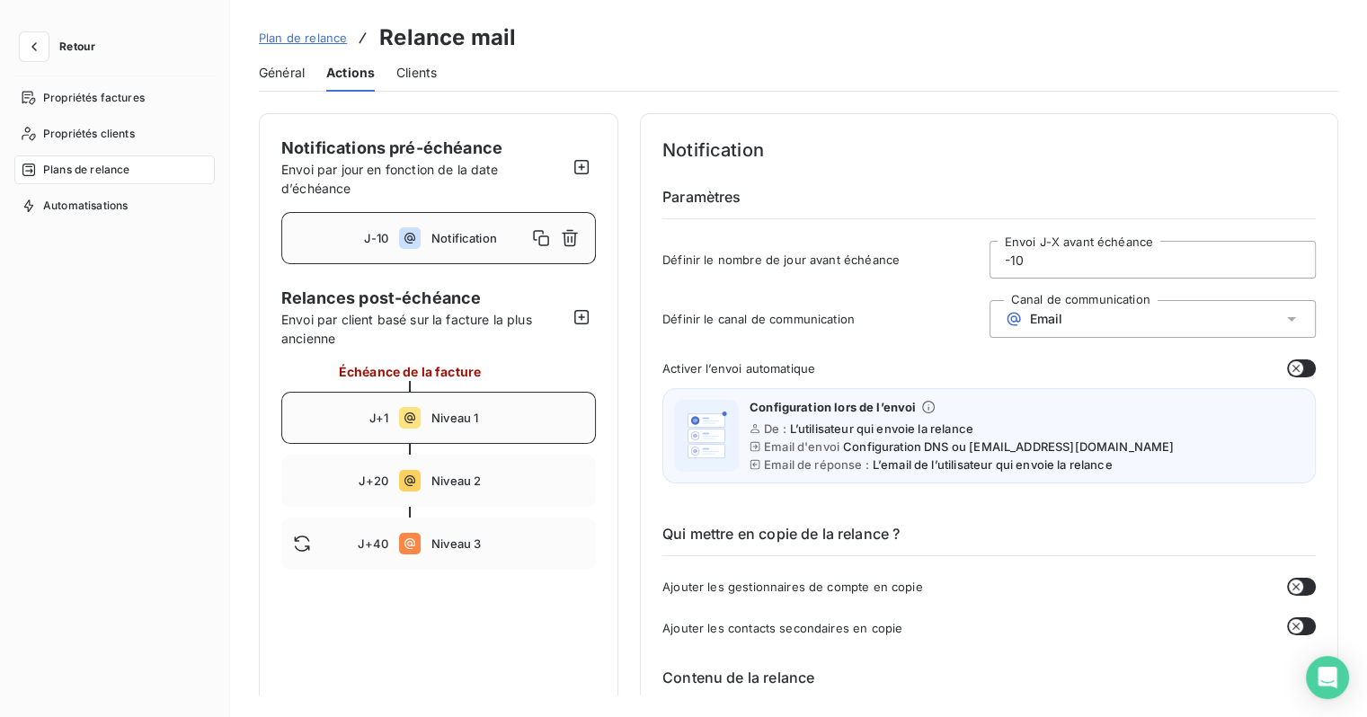
click at [478, 416] on span "Niveau 1" at bounding box center [507, 418] width 153 height 14
click at [423, 243] on div "J-10 Notification" at bounding box center [438, 238] width 315 height 52
click at [576, 166] on icon "button" at bounding box center [581, 167] width 18 height 18
type input "-15"
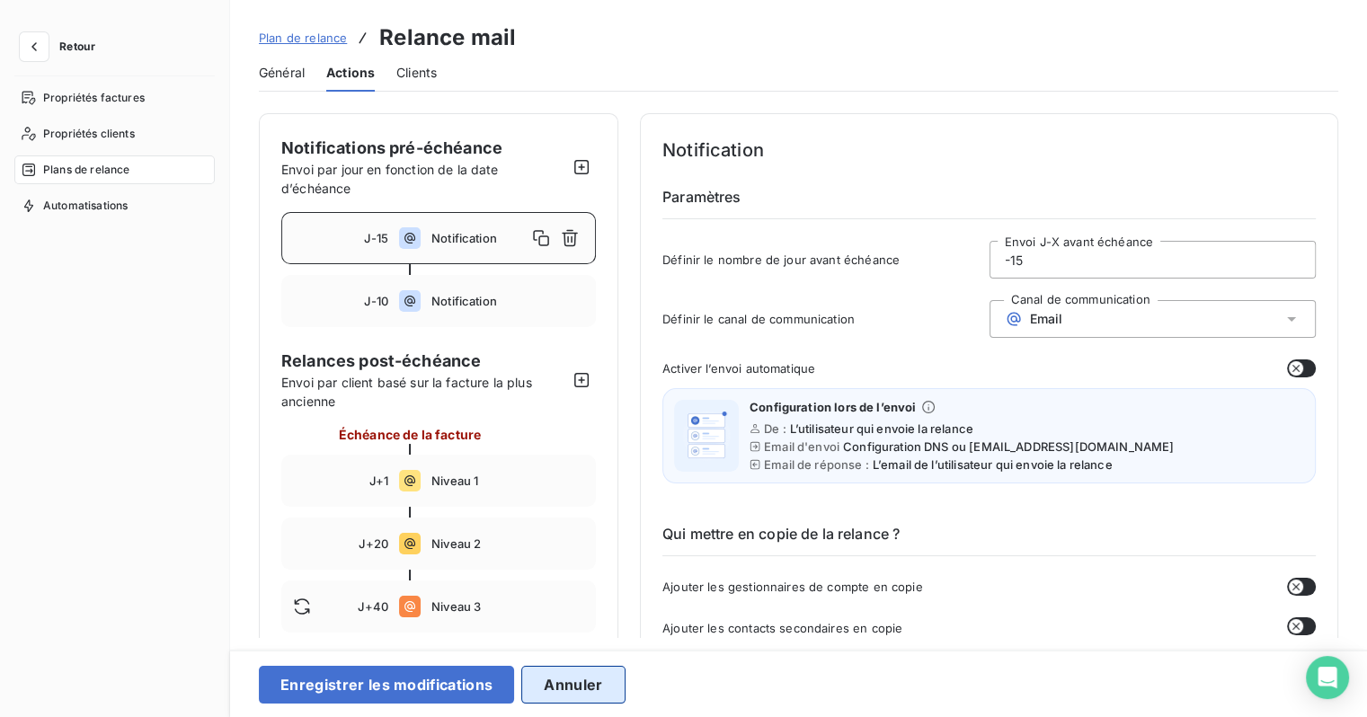
click at [545, 696] on button "Annuler" at bounding box center [572, 685] width 103 height 38
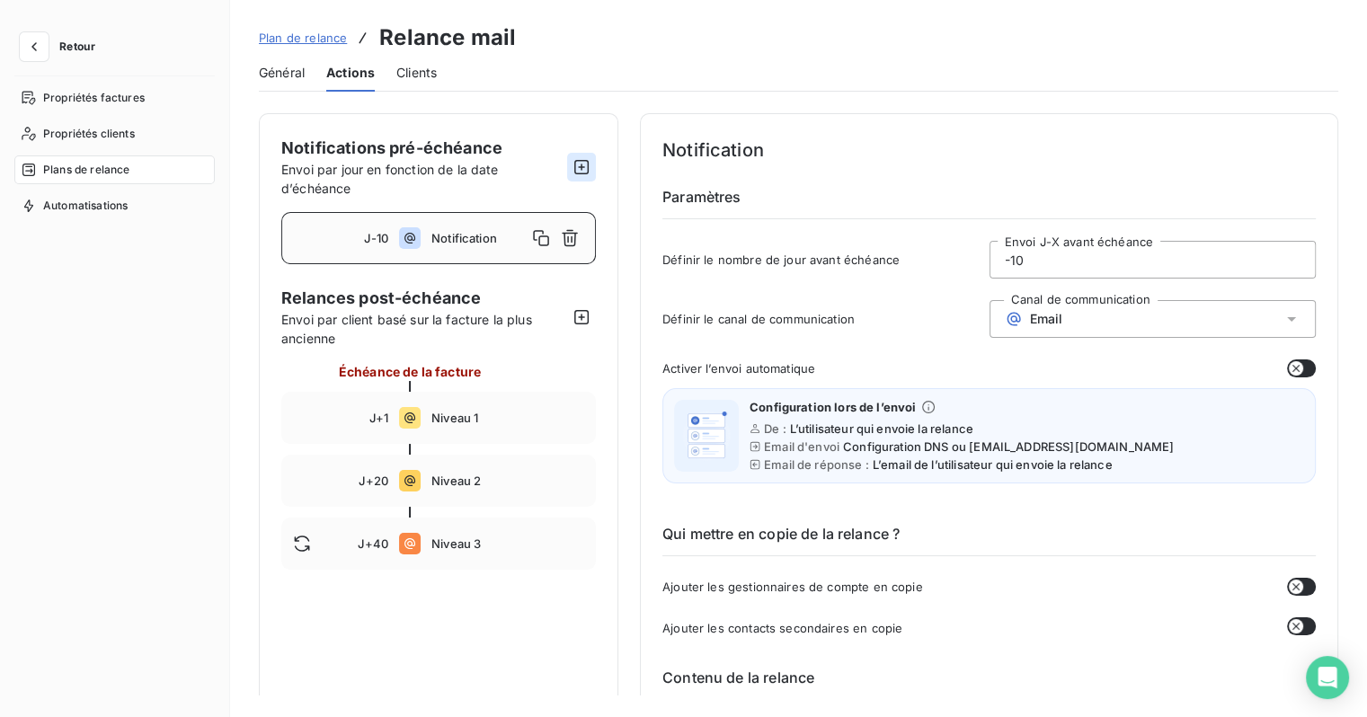
click at [576, 161] on icon "button" at bounding box center [581, 167] width 18 height 18
type input "-15"
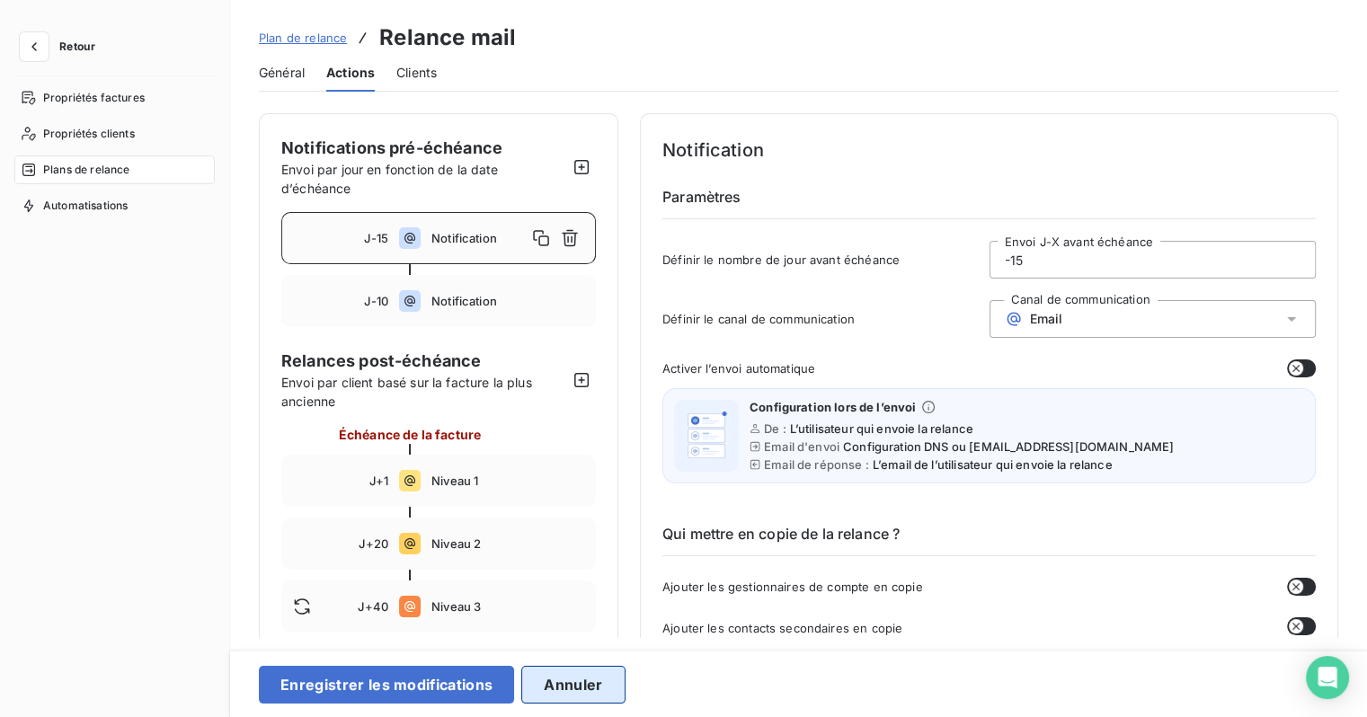
click at [565, 695] on button "Annuler" at bounding box center [572, 685] width 103 height 38
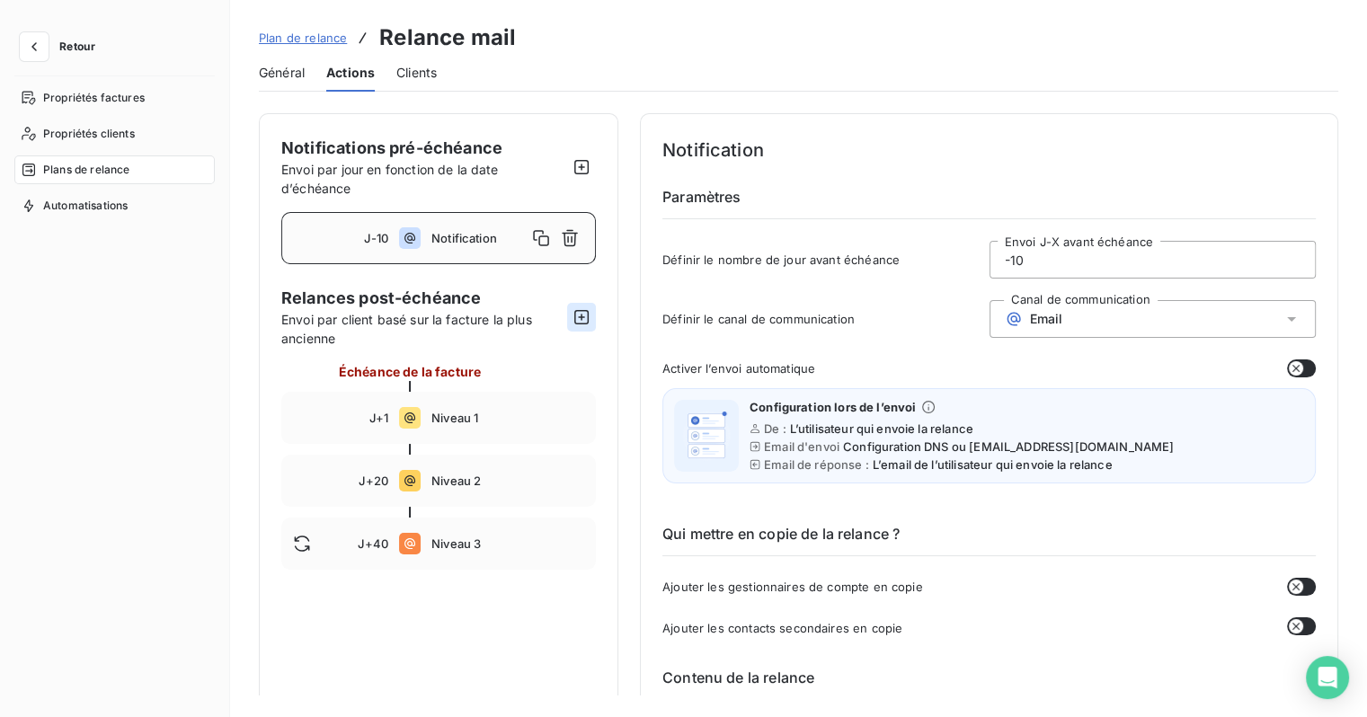
click at [586, 311] on icon "button" at bounding box center [581, 317] width 18 height 18
type input "50"
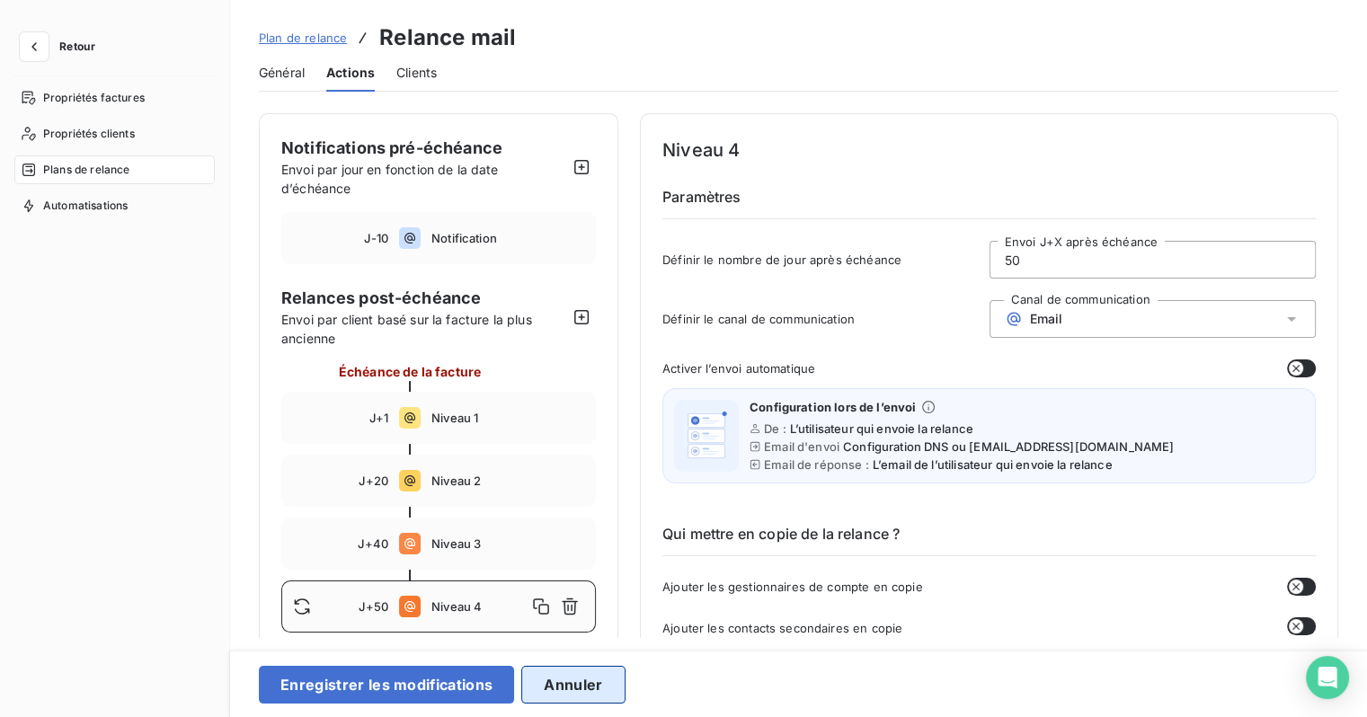
click at [552, 682] on button "Annuler" at bounding box center [572, 685] width 103 height 38
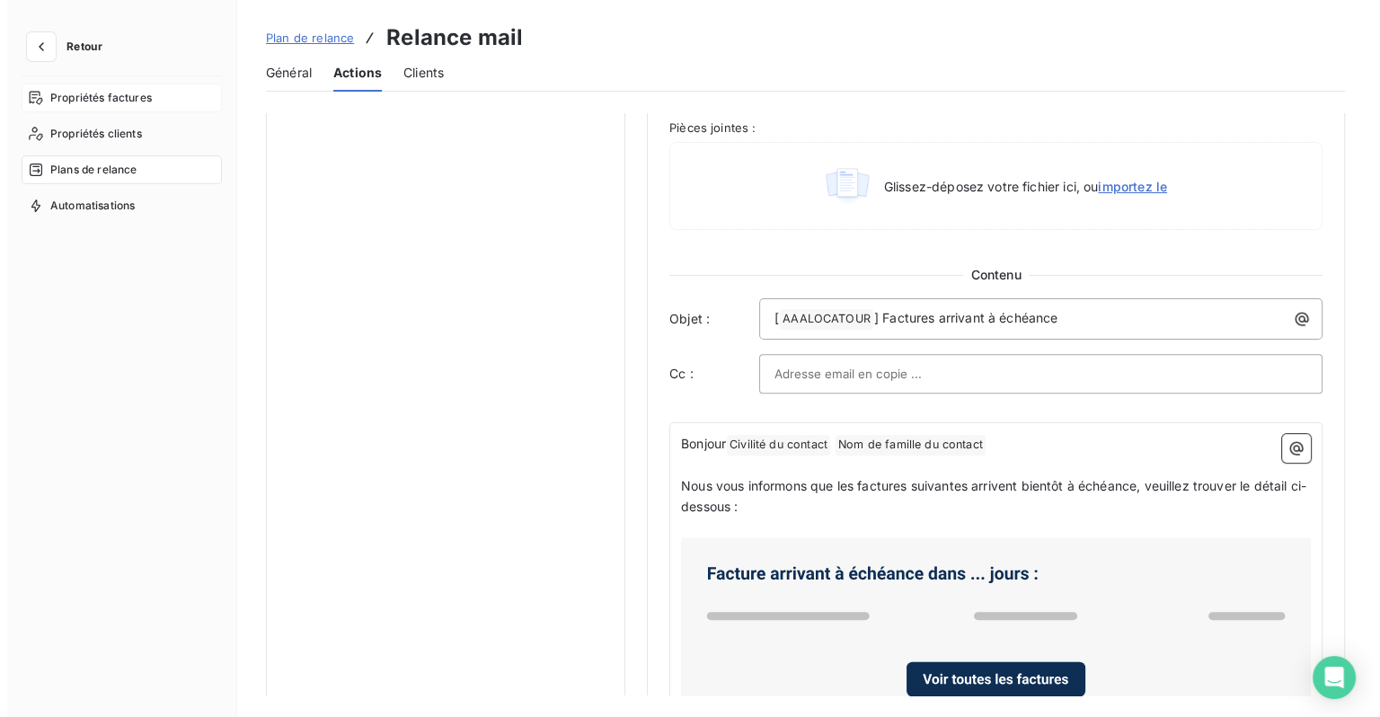
scroll to position [705, 0]
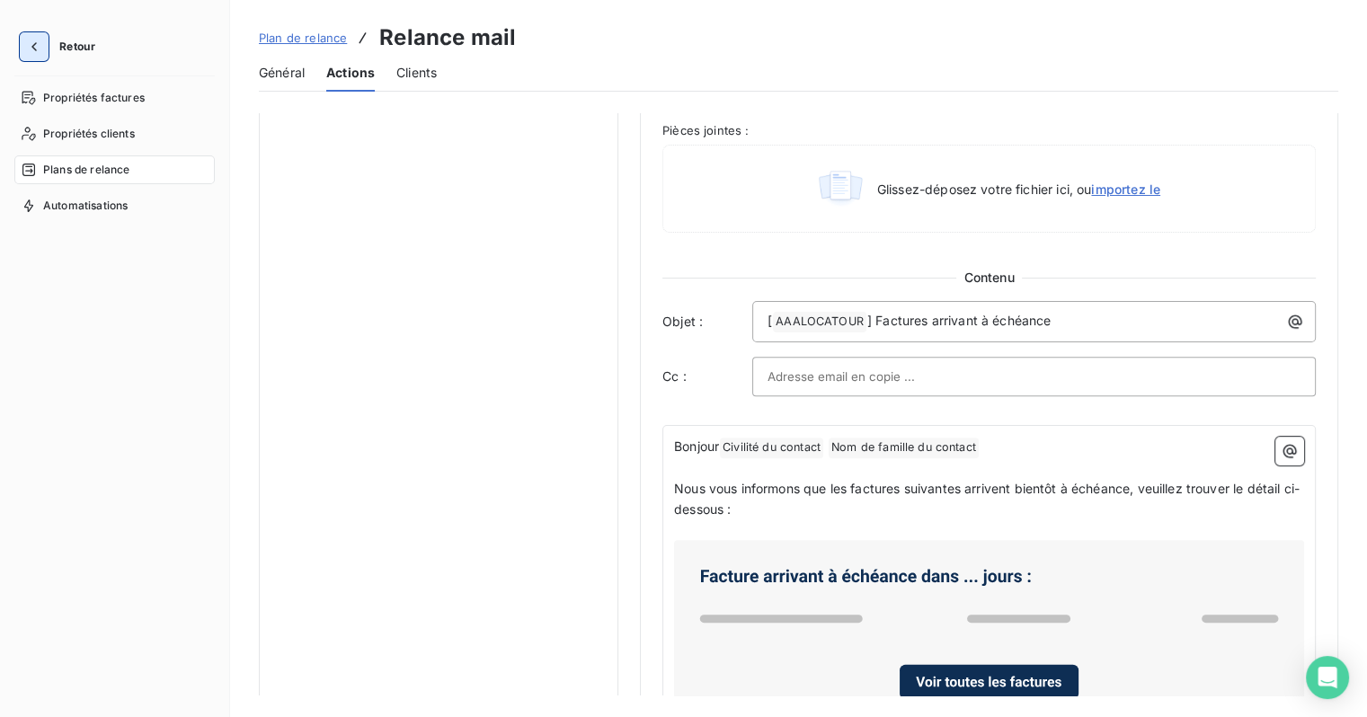
click at [32, 52] on icon "button" at bounding box center [34, 47] width 18 height 18
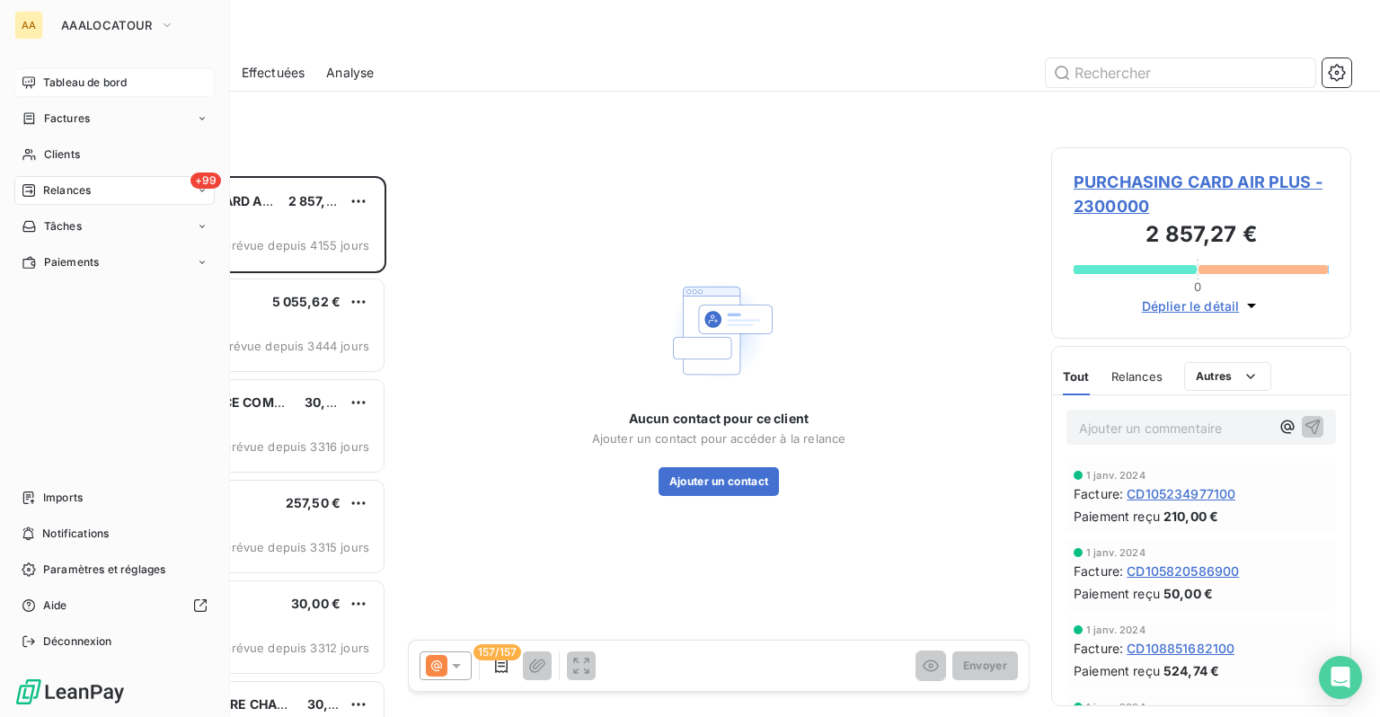
scroll to position [528, 286]
click at [66, 148] on span "Clients" at bounding box center [62, 154] width 36 height 16
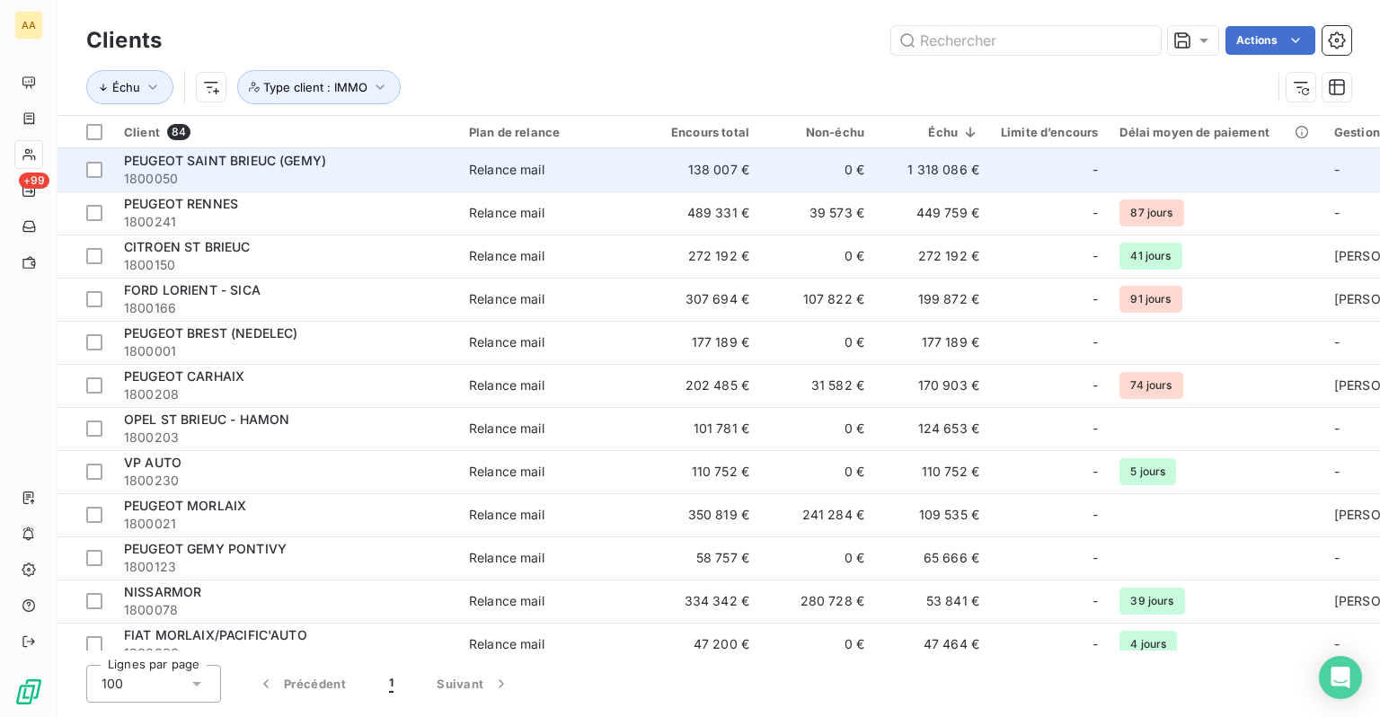
click at [1146, 163] on td at bounding box center [1216, 169] width 214 height 43
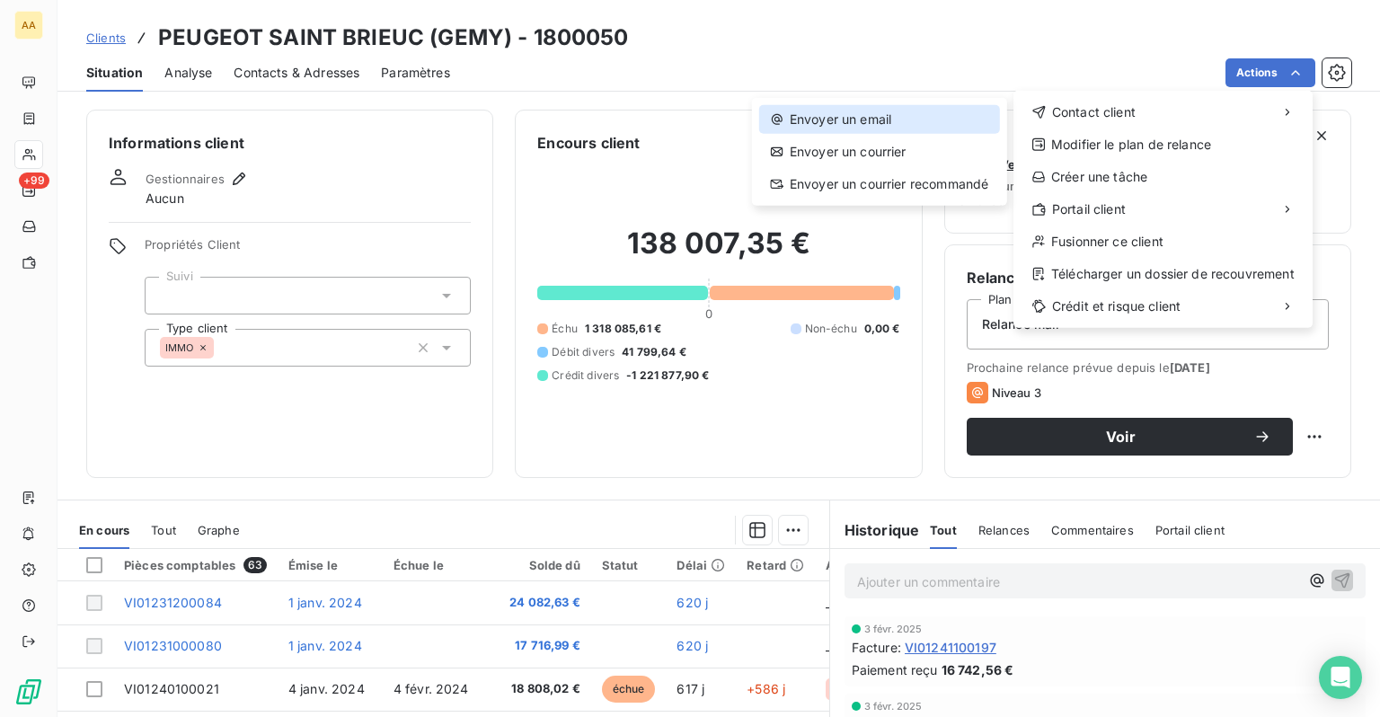
click at [875, 125] on div "Envoyer un email" at bounding box center [879, 119] width 241 height 29
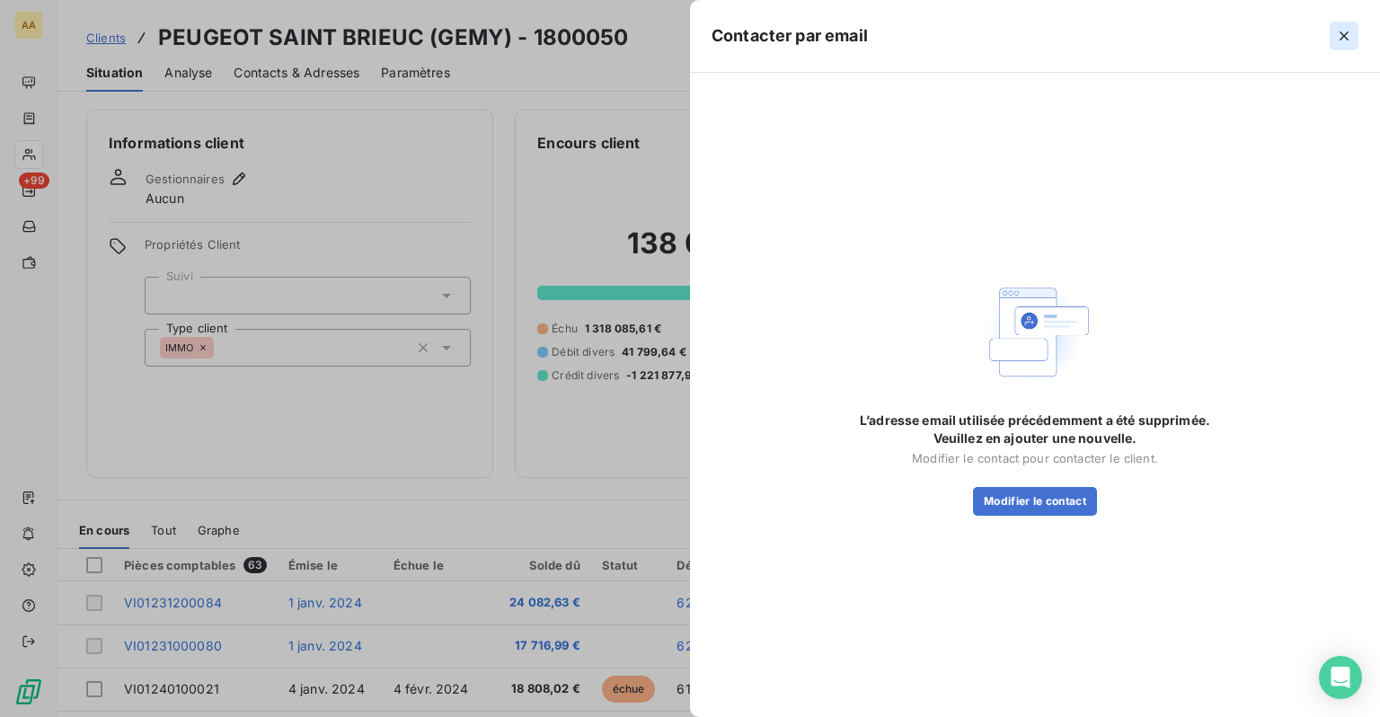
click at [1342, 35] on icon "button" at bounding box center [1344, 36] width 18 height 18
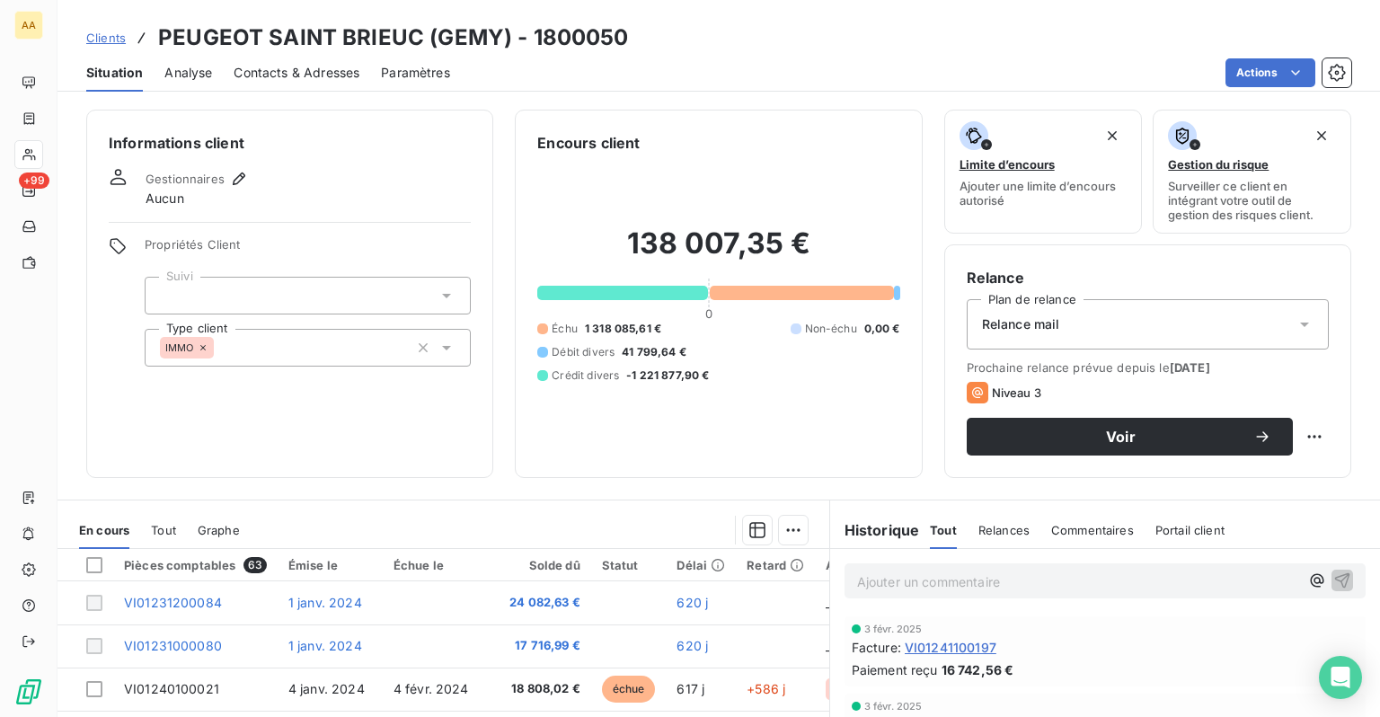
click at [102, 40] on span "Clients" at bounding box center [106, 38] width 40 height 14
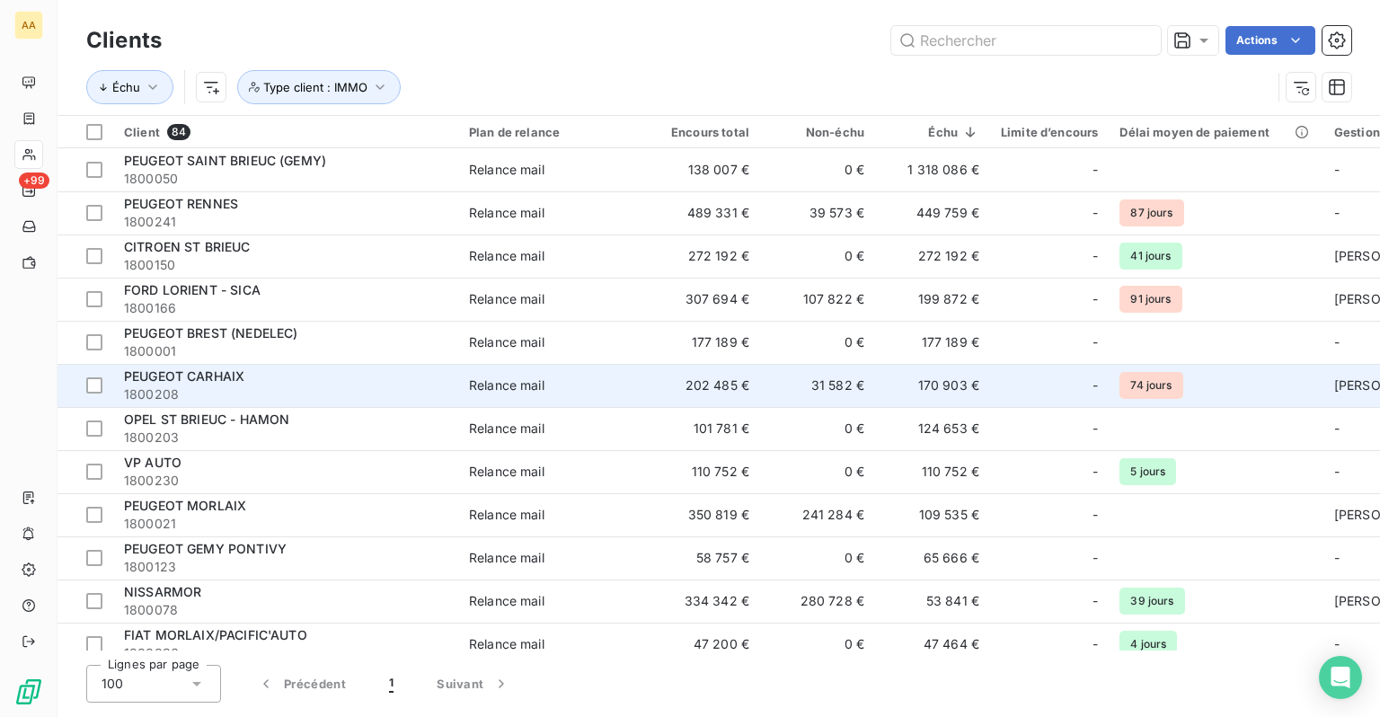
click at [306, 379] on div "PEUGEOT CARHAIX" at bounding box center [286, 377] width 324 height 18
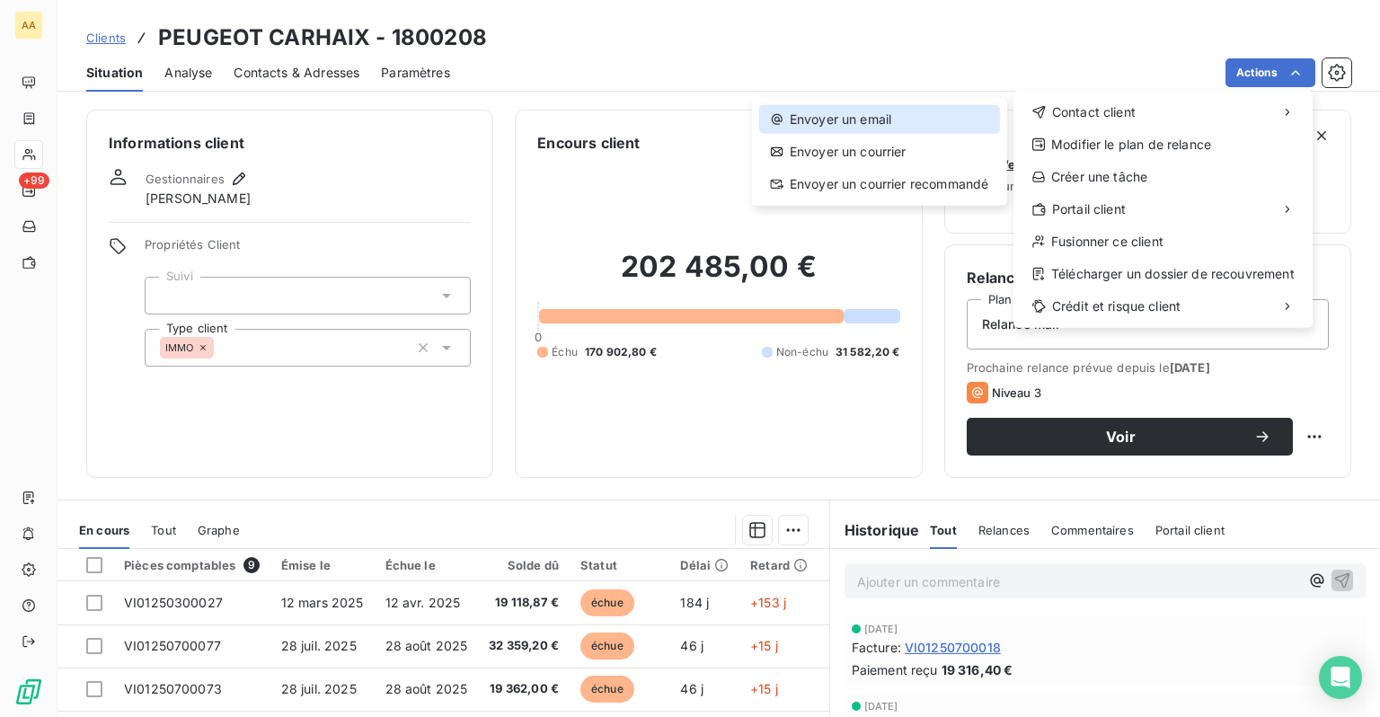
click at [891, 122] on div "Envoyer un email" at bounding box center [879, 119] width 241 height 29
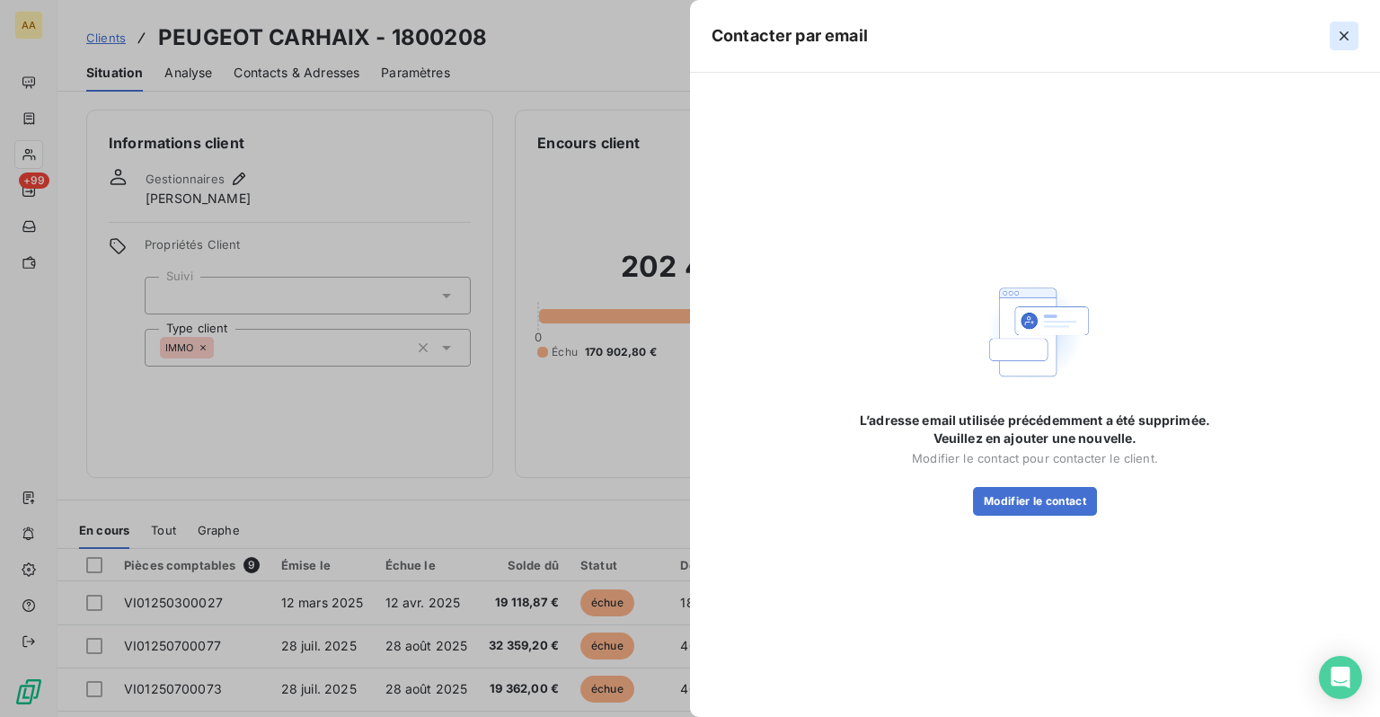
click at [1343, 35] on icon "button" at bounding box center [1344, 36] width 18 height 18
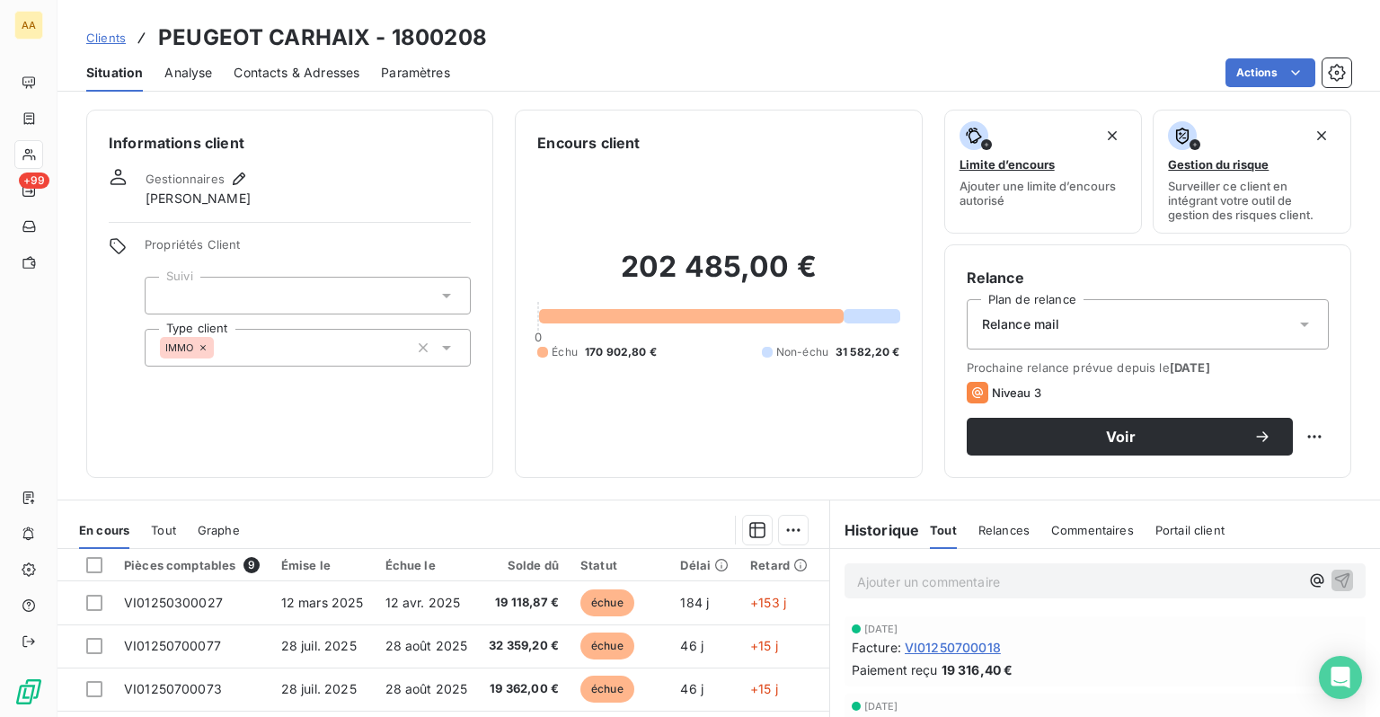
click at [104, 32] on span "Clients" at bounding box center [106, 38] width 40 height 14
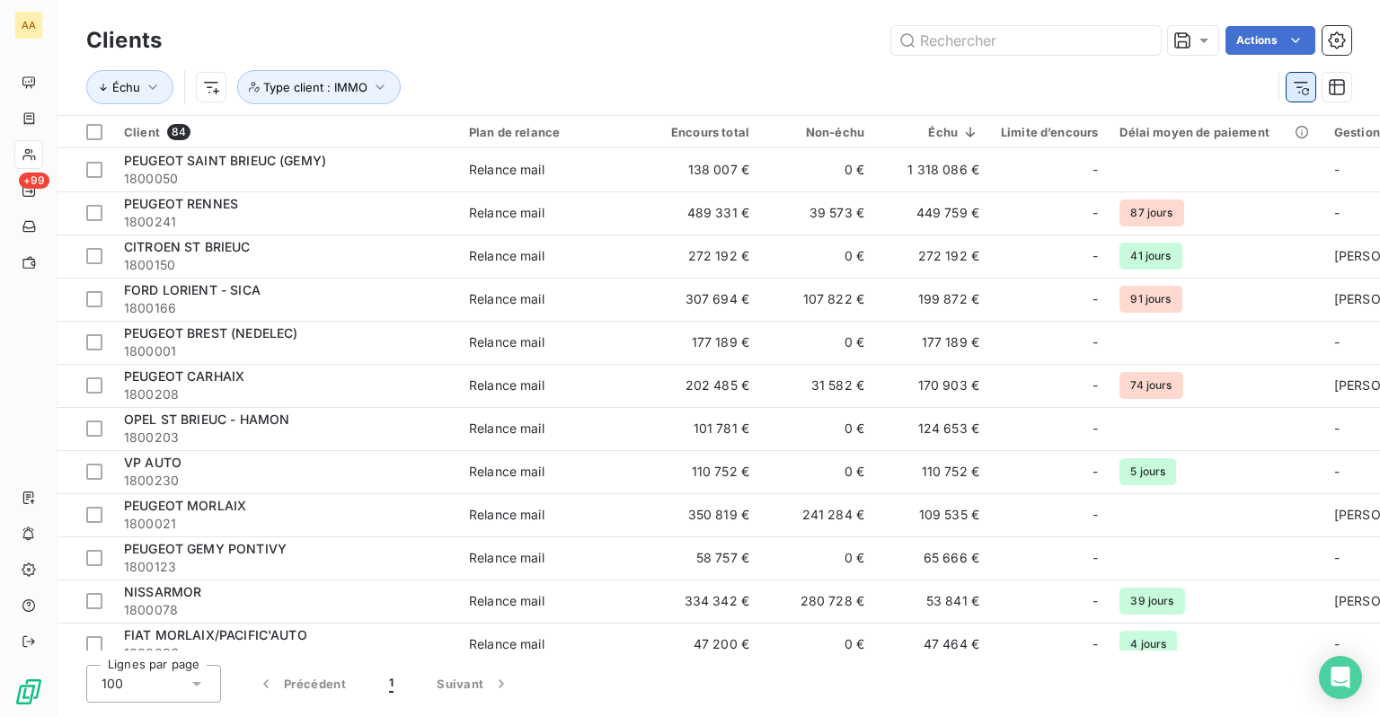
click at [1308, 86] on icon "button" at bounding box center [1301, 87] width 18 height 18
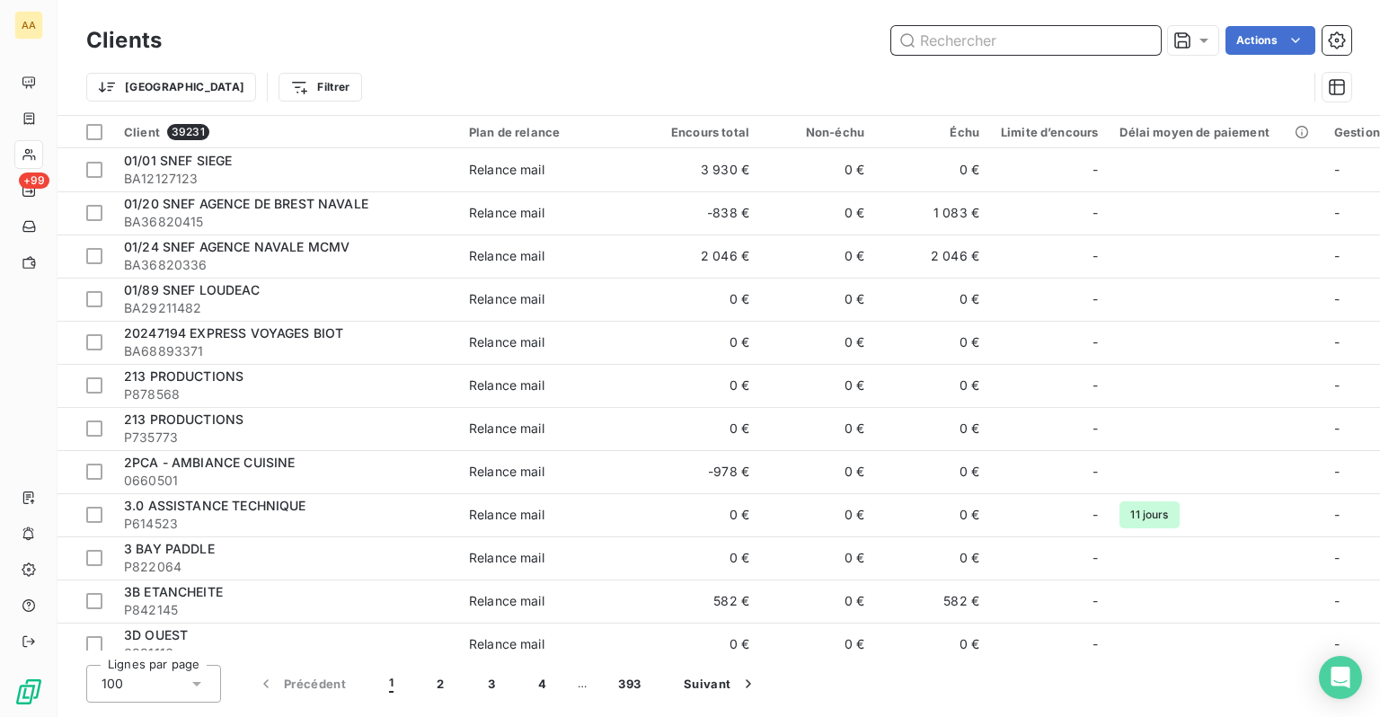
click at [994, 45] on input "text" at bounding box center [1026, 40] width 270 height 29
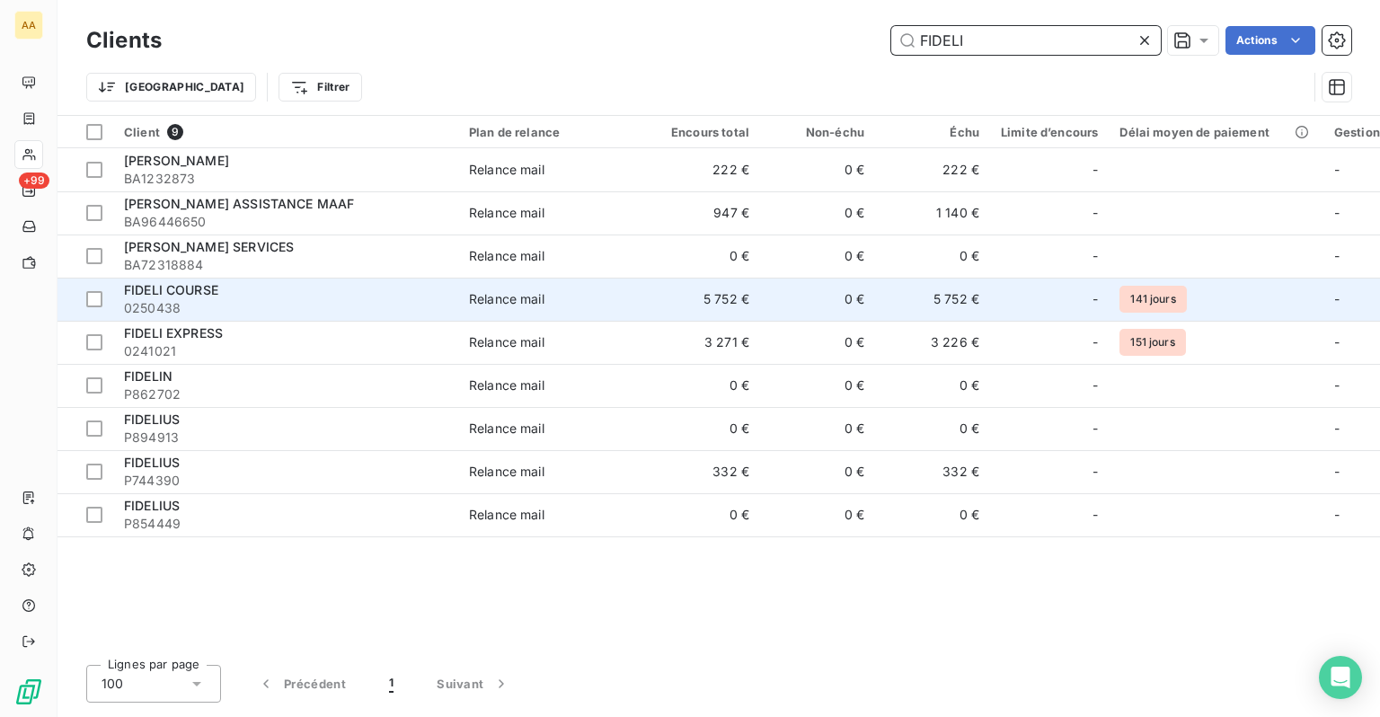
type input "FIDELI"
click at [231, 291] on div "FIDELI COURSE" at bounding box center [286, 290] width 324 height 18
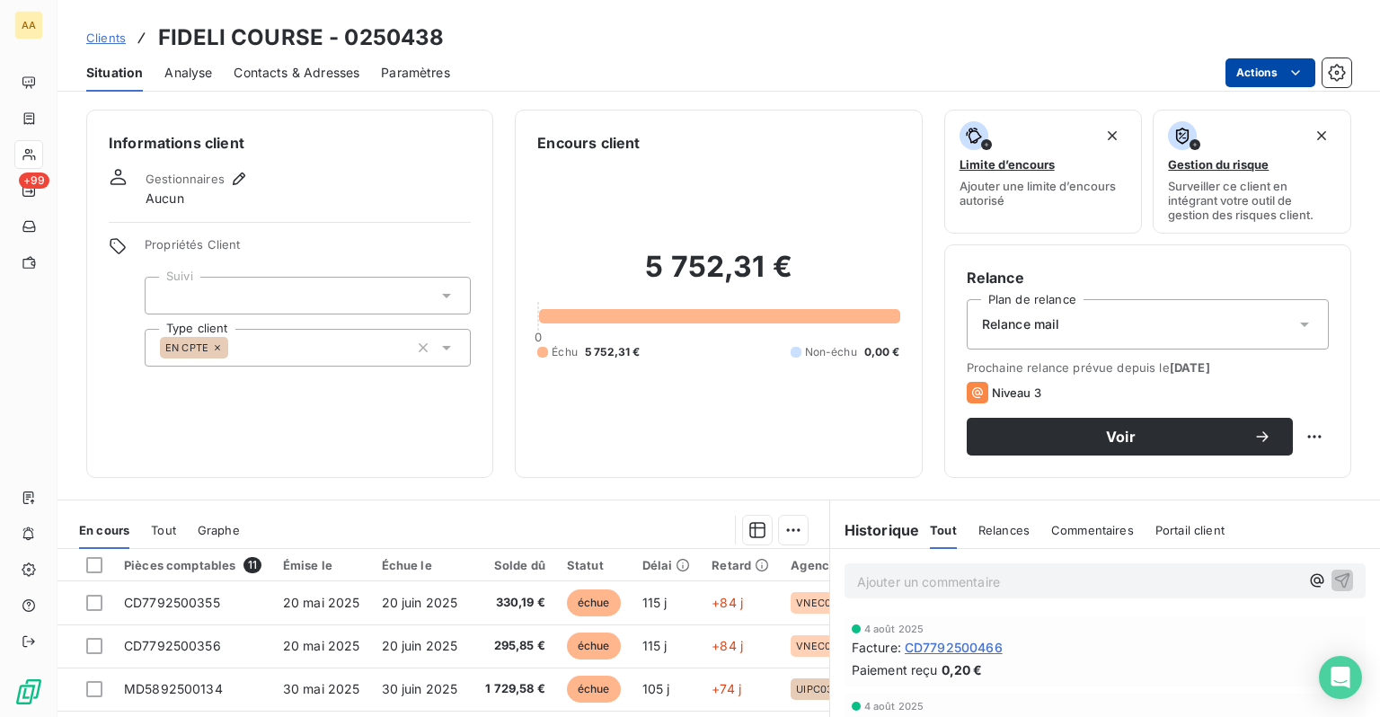
click at [1282, 86] on html "AA +99 Clients FIDELI COURSE - 0250438 Situation Analyse Contacts & Adresses Pa…" at bounding box center [690, 358] width 1380 height 717
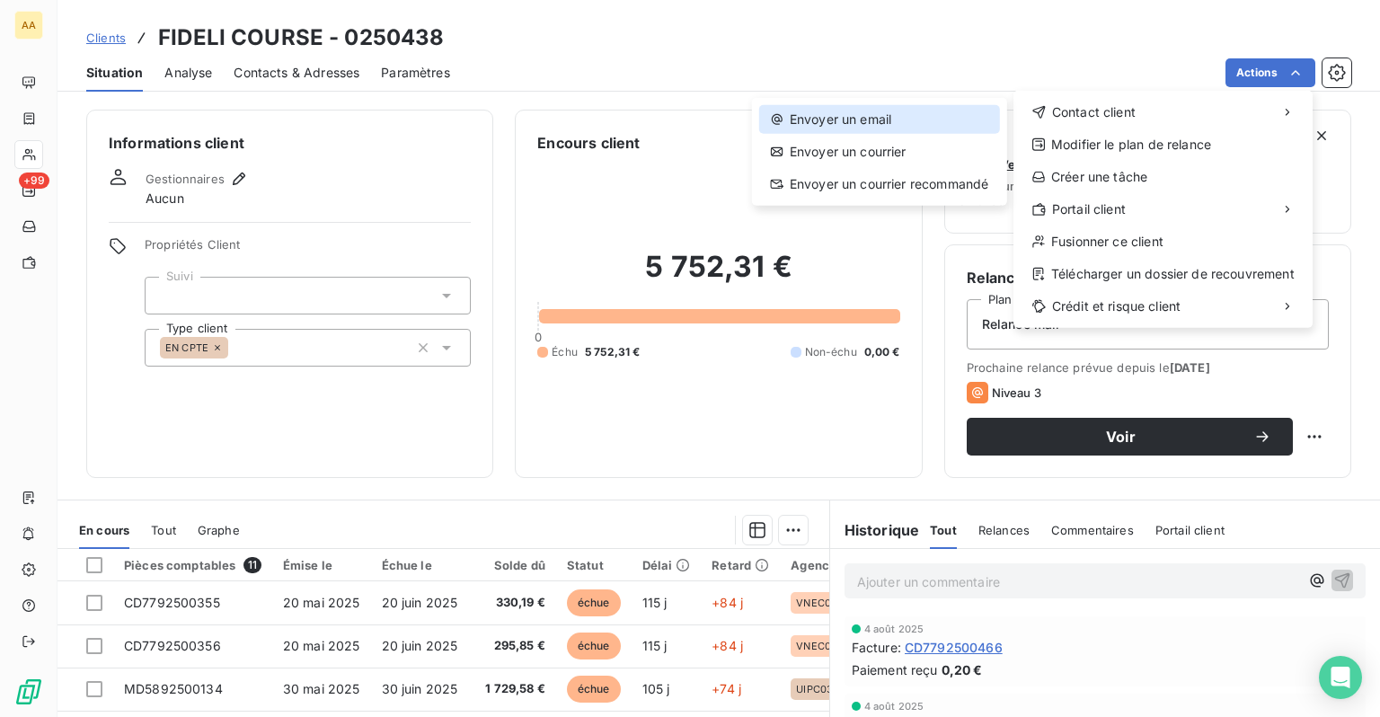
click at [845, 129] on div "Envoyer un email" at bounding box center [879, 119] width 241 height 29
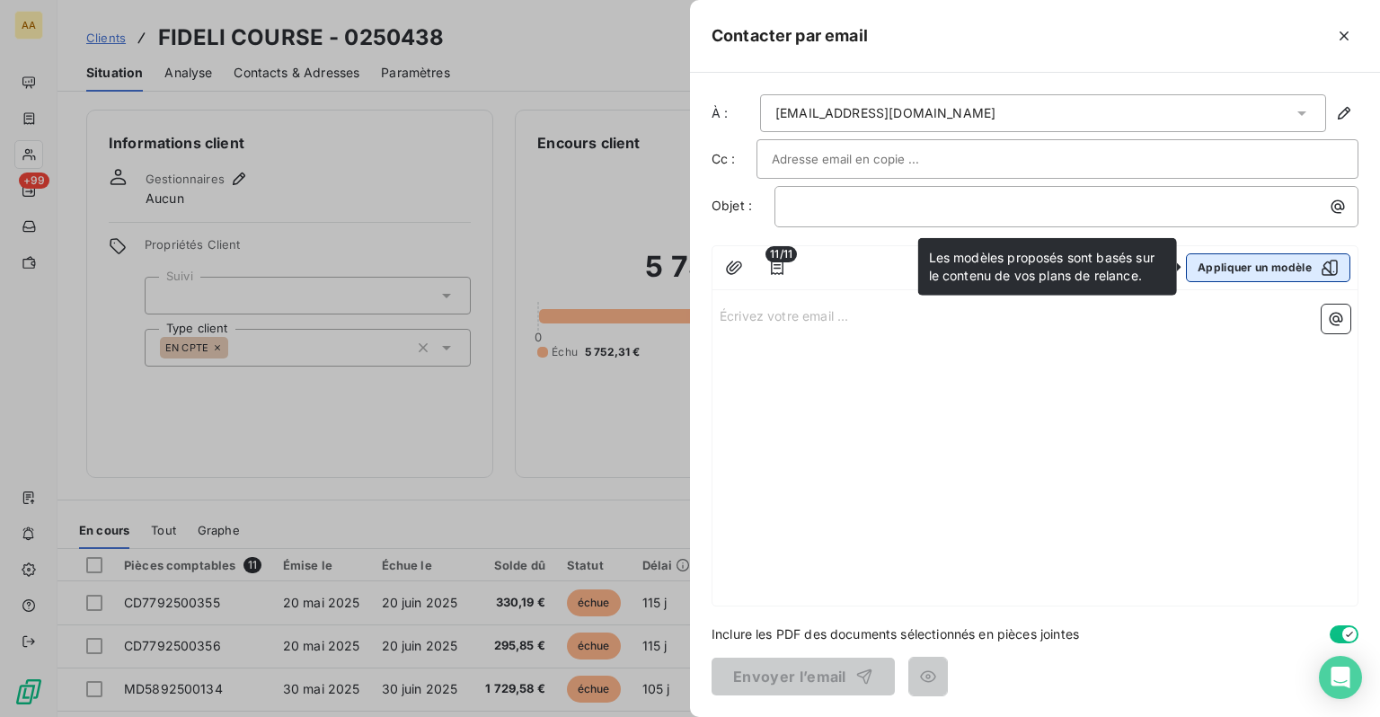
click at [1255, 273] on button "Appliquer un modèle" at bounding box center [1268, 267] width 164 height 29
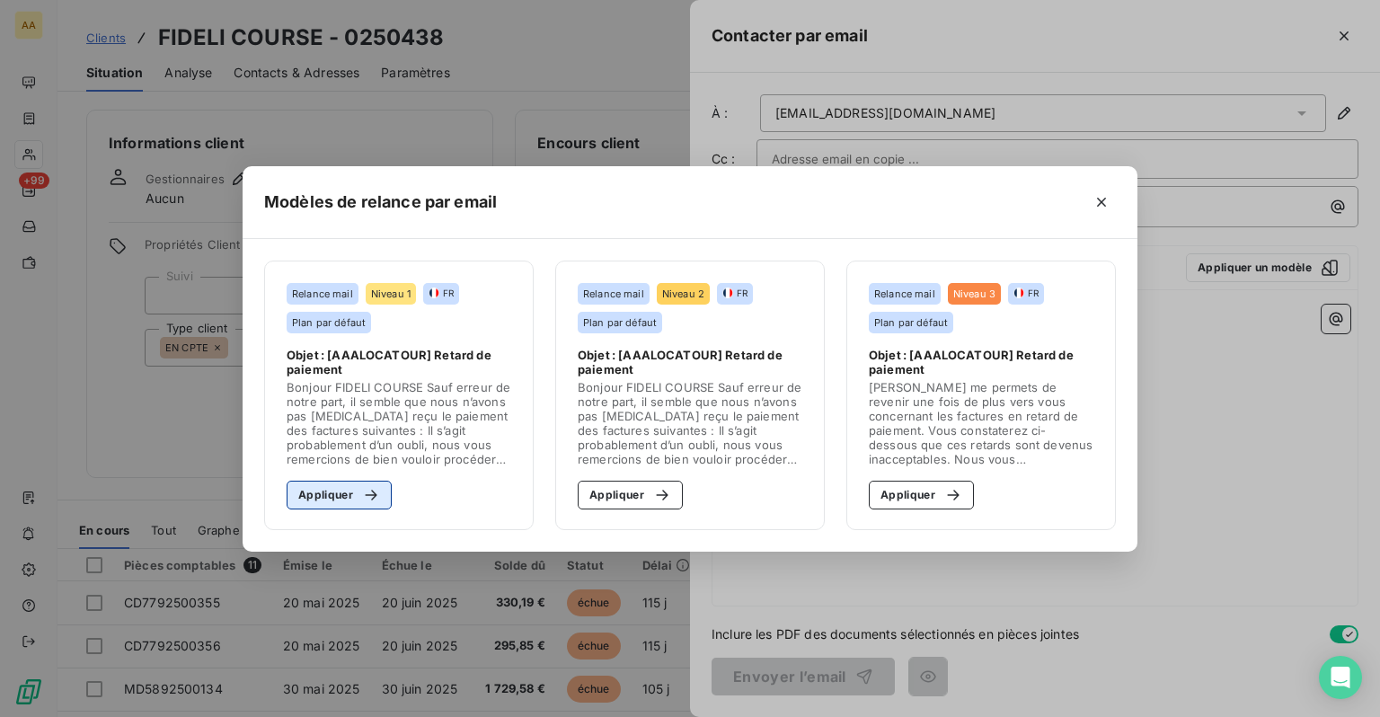
click at [358, 496] on div "button" at bounding box center [366, 495] width 27 height 18
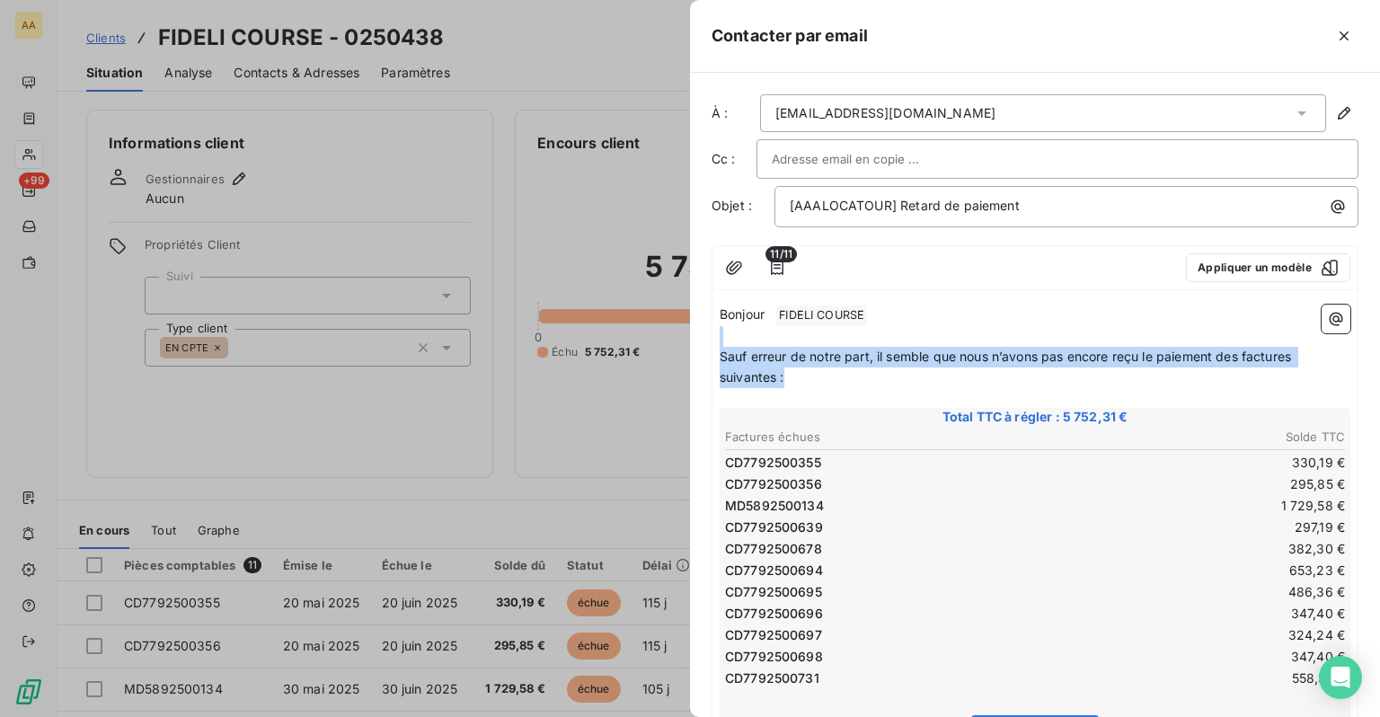
drag, startPoint x: 826, startPoint y: 377, endPoint x: 689, endPoint y: 325, distance: 145.9
click at [689, 716] on div "Contacter par email À : k.lestang@fidelicourse.com Cc : Objet : [AAALOCATOUR] R…" at bounding box center [690, 717] width 1380 height 0
click at [1335, 39] on icon "button" at bounding box center [1344, 36] width 18 height 18
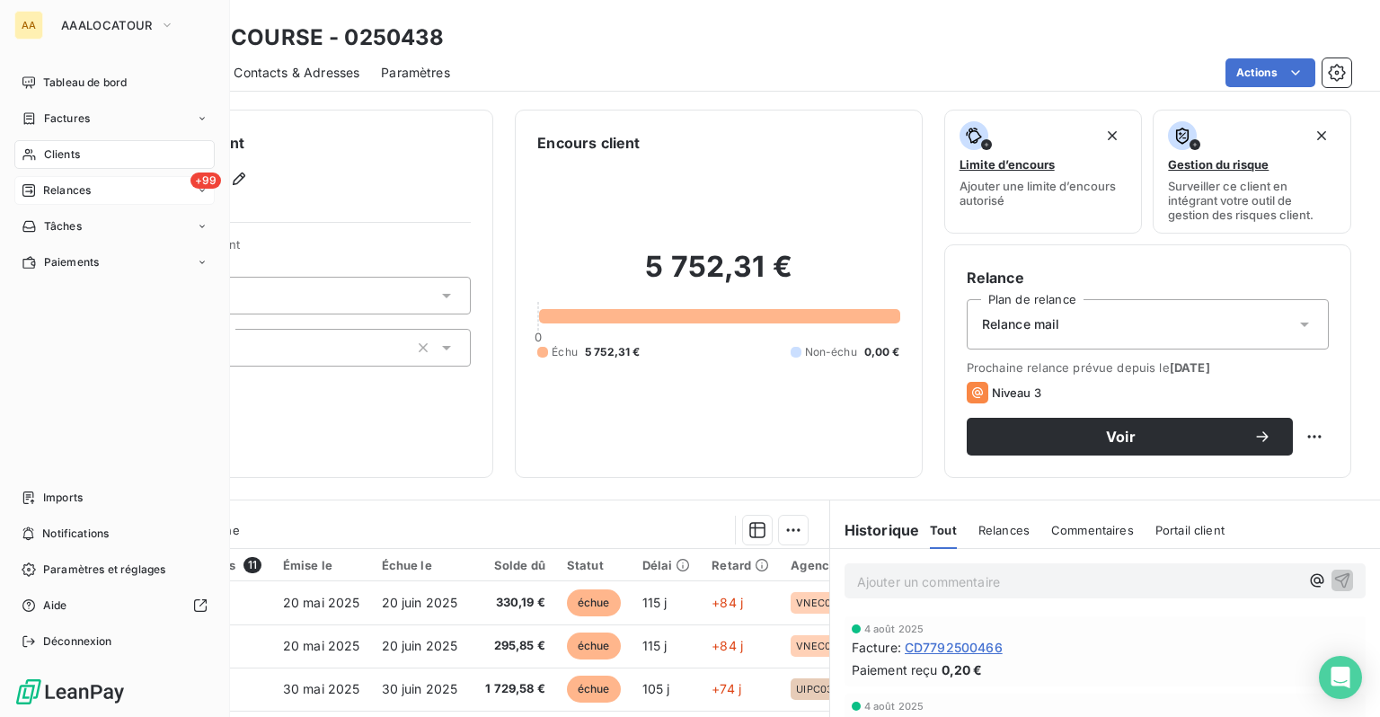
click at [80, 196] on span "Relances" at bounding box center [67, 190] width 48 height 16
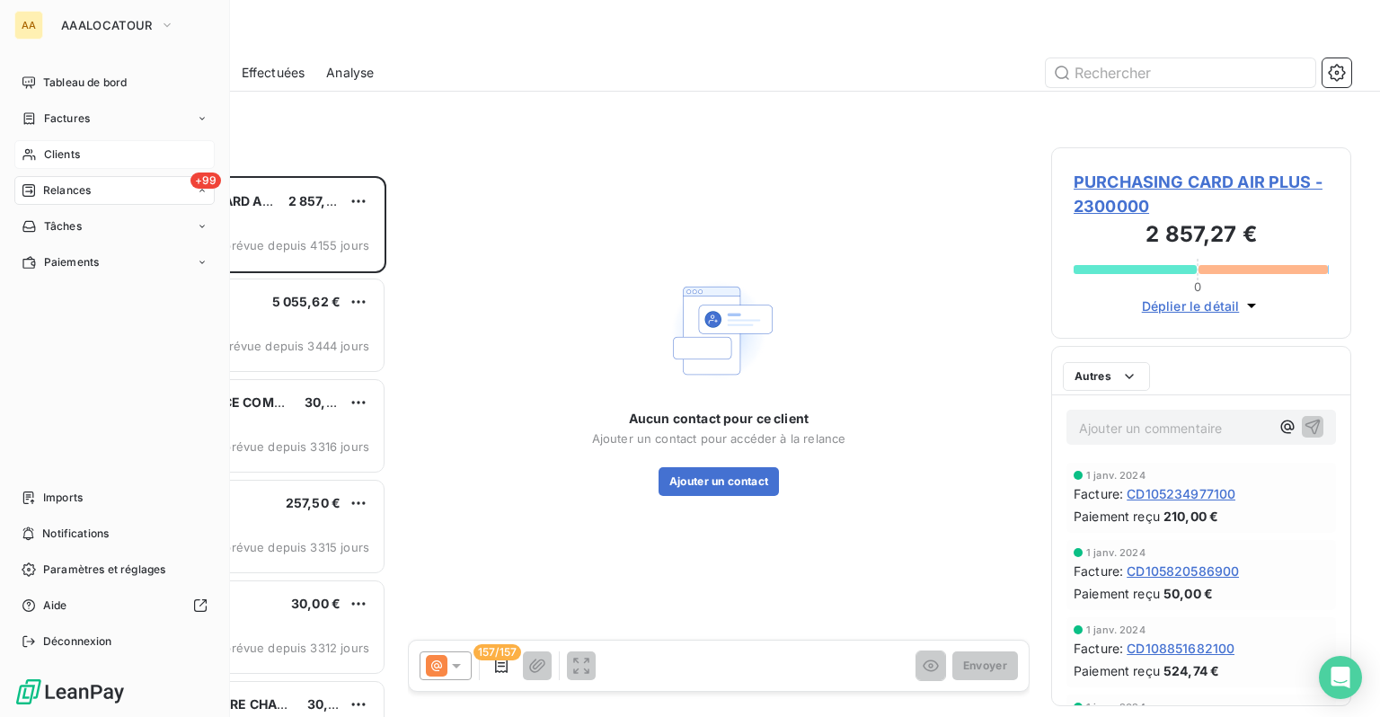
scroll to position [528, 286]
click at [81, 572] on span "Paramètres et réglages" at bounding box center [104, 570] width 122 height 16
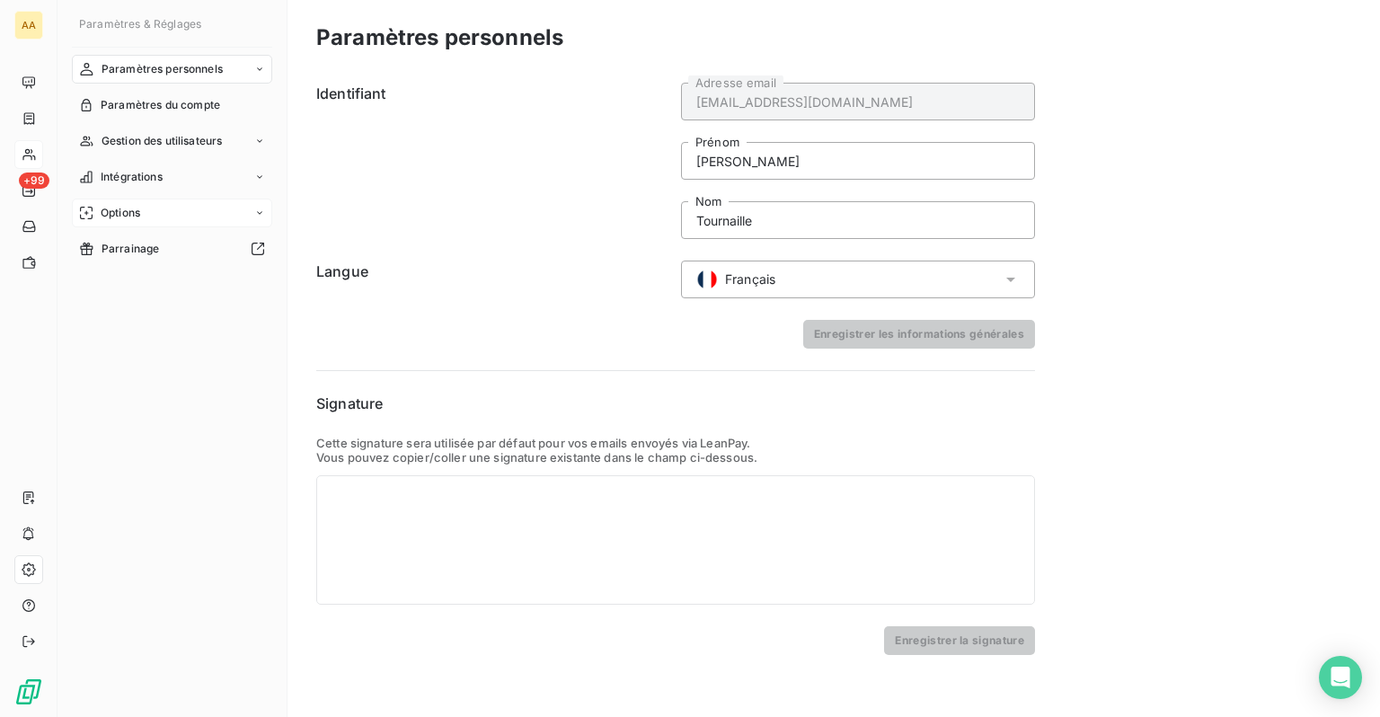
click at [129, 210] on span "Options" at bounding box center [121, 213] width 40 height 16
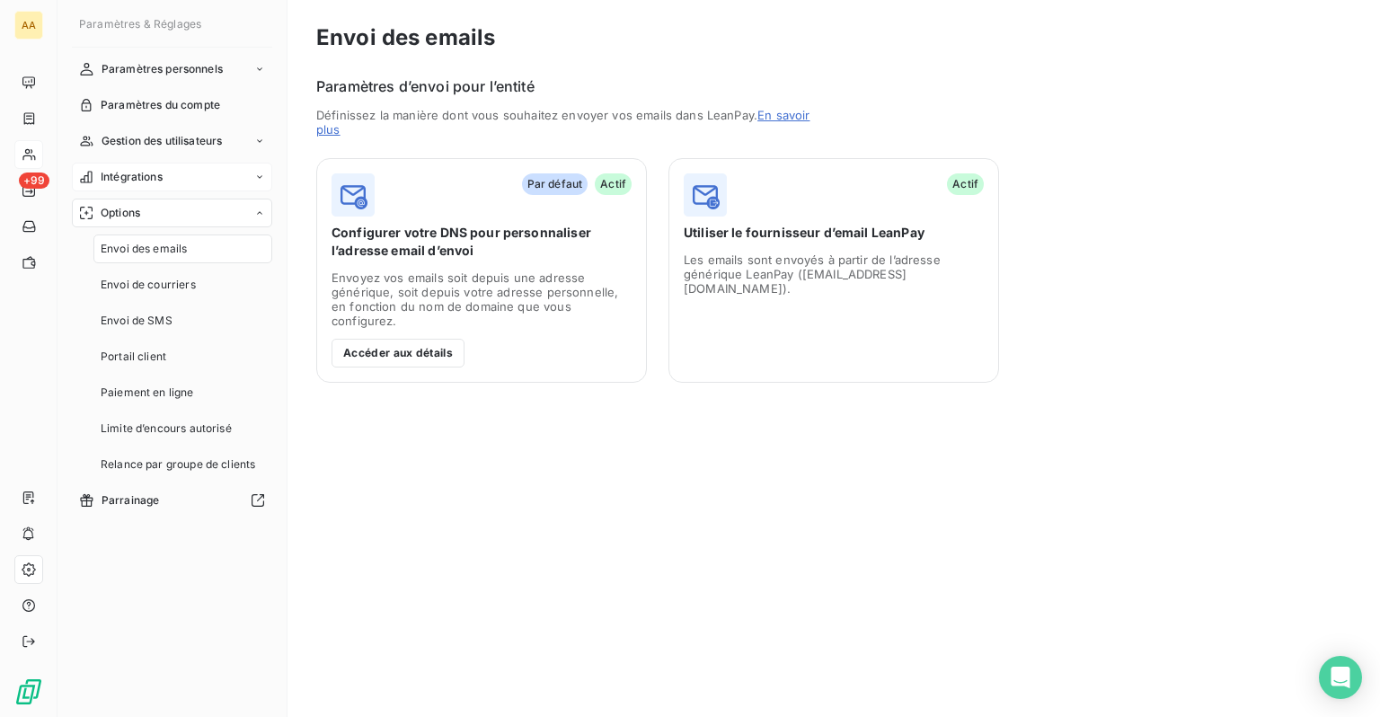
click at [145, 179] on span "Intégrations" at bounding box center [132, 177] width 62 height 16
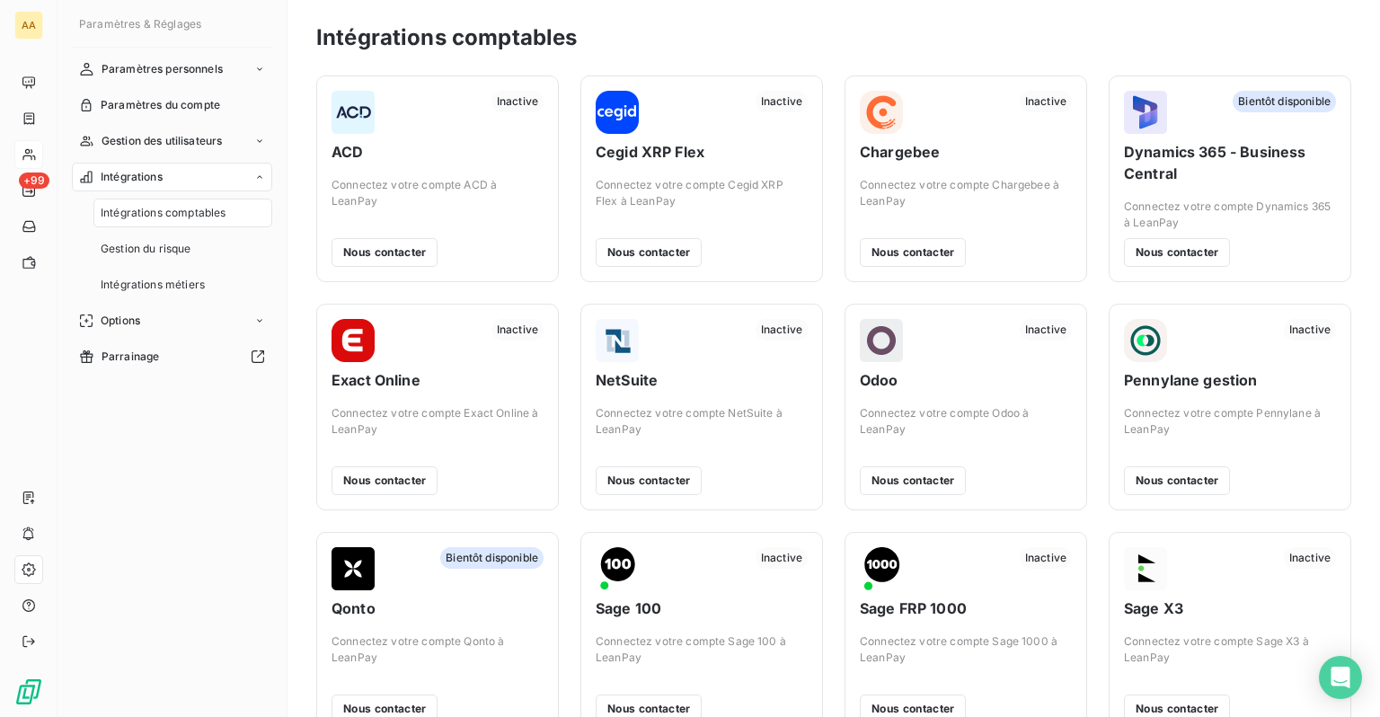
click at [137, 179] on span "Intégrations" at bounding box center [132, 177] width 62 height 16
click at [111, 217] on span "Options" at bounding box center [121, 213] width 40 height 16
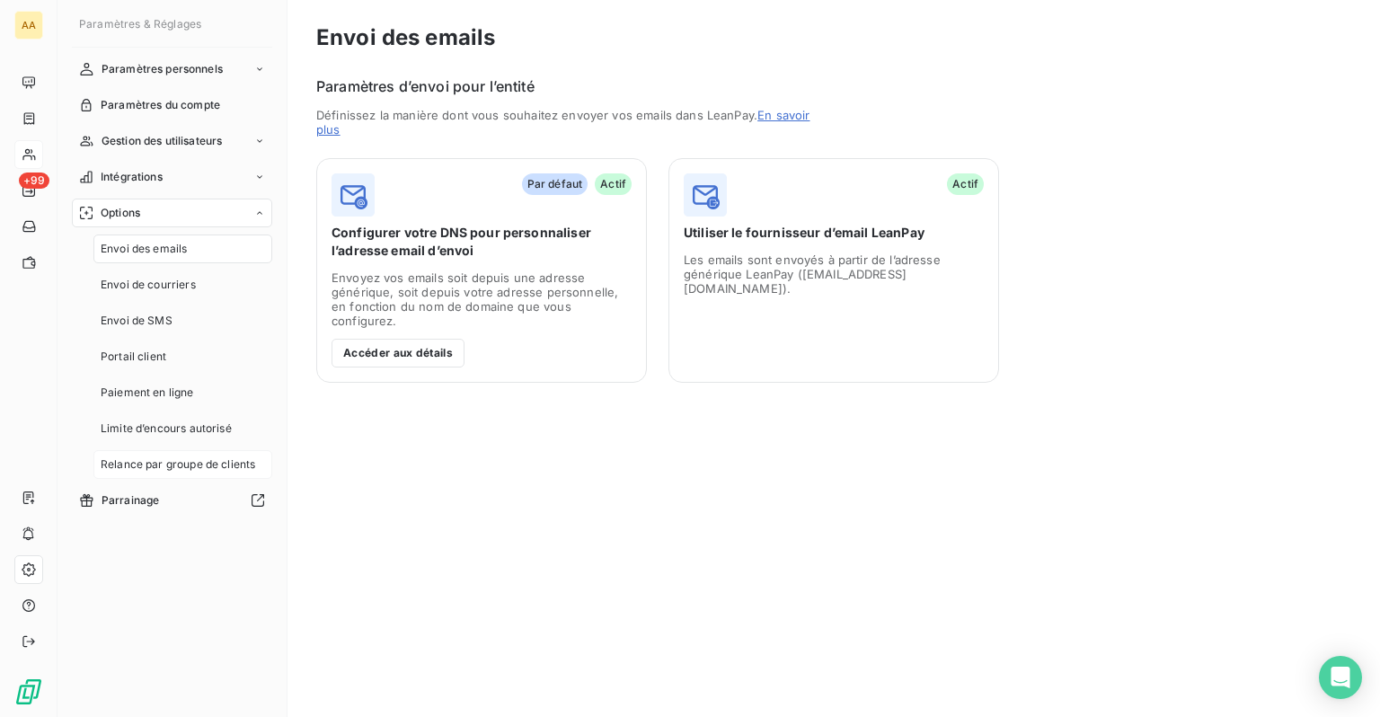
click at [173, 468] on span "Relance par groupe de clients" at bounding box center [178, 465] width 155 height 16
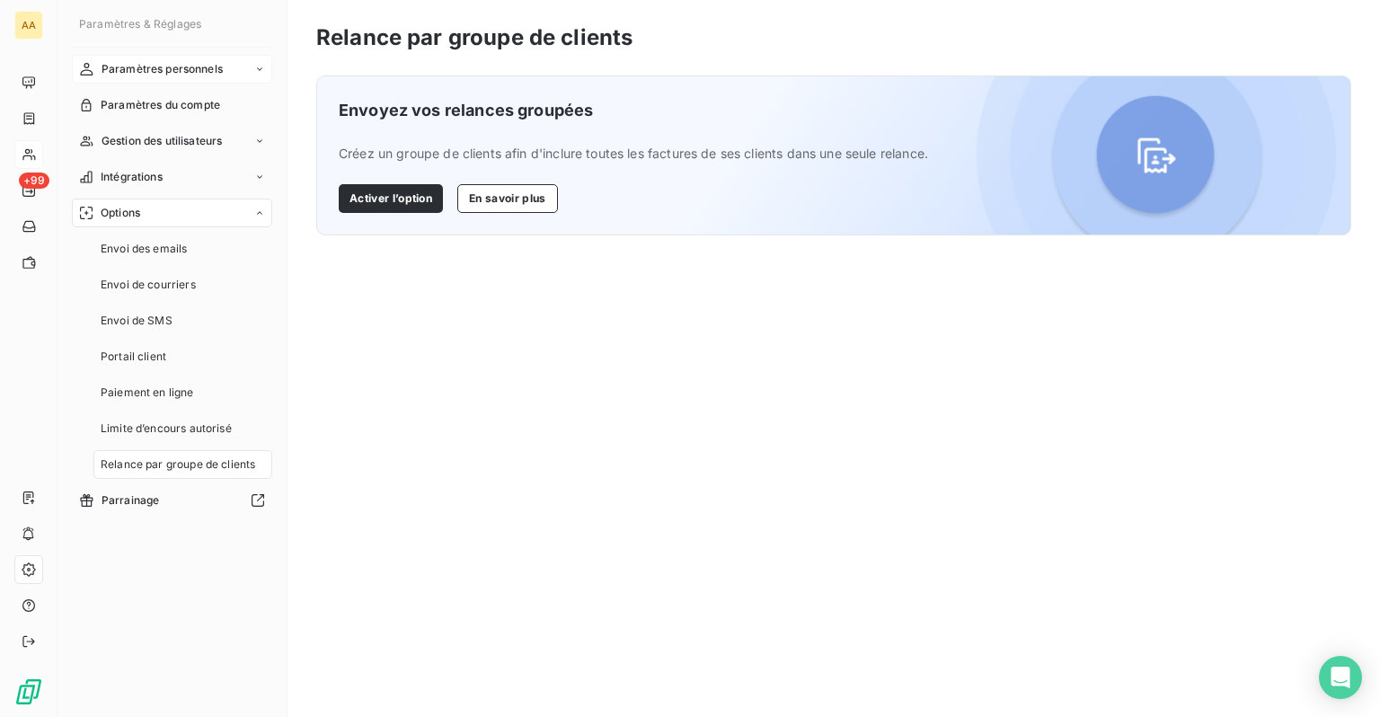
click at [162, 72] on span "Paramètres personnels" at bounding box center [162, 69] width 121 height 16
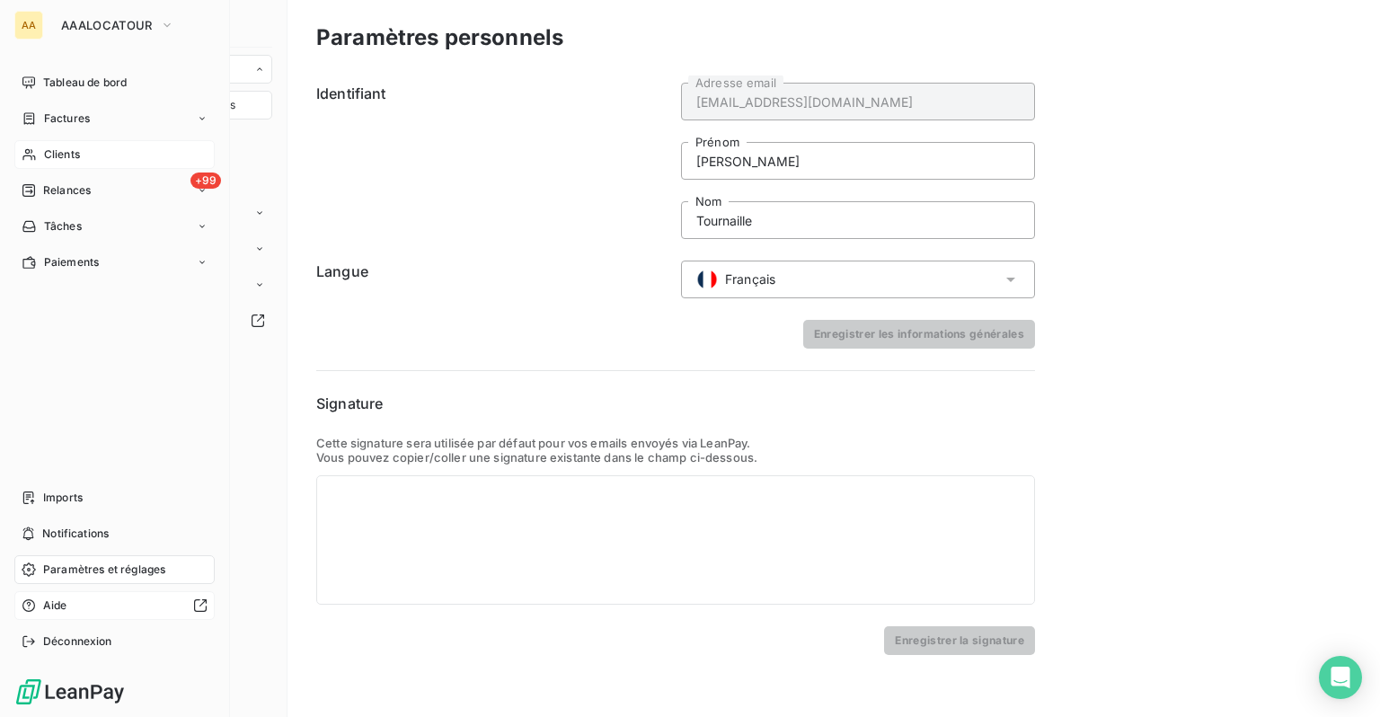
click at [93, 608] on div at bounding box center [141, 606] width 133 height 14
click at [32, 155] on icon at bounding box center [29, 154] width 15 height 14
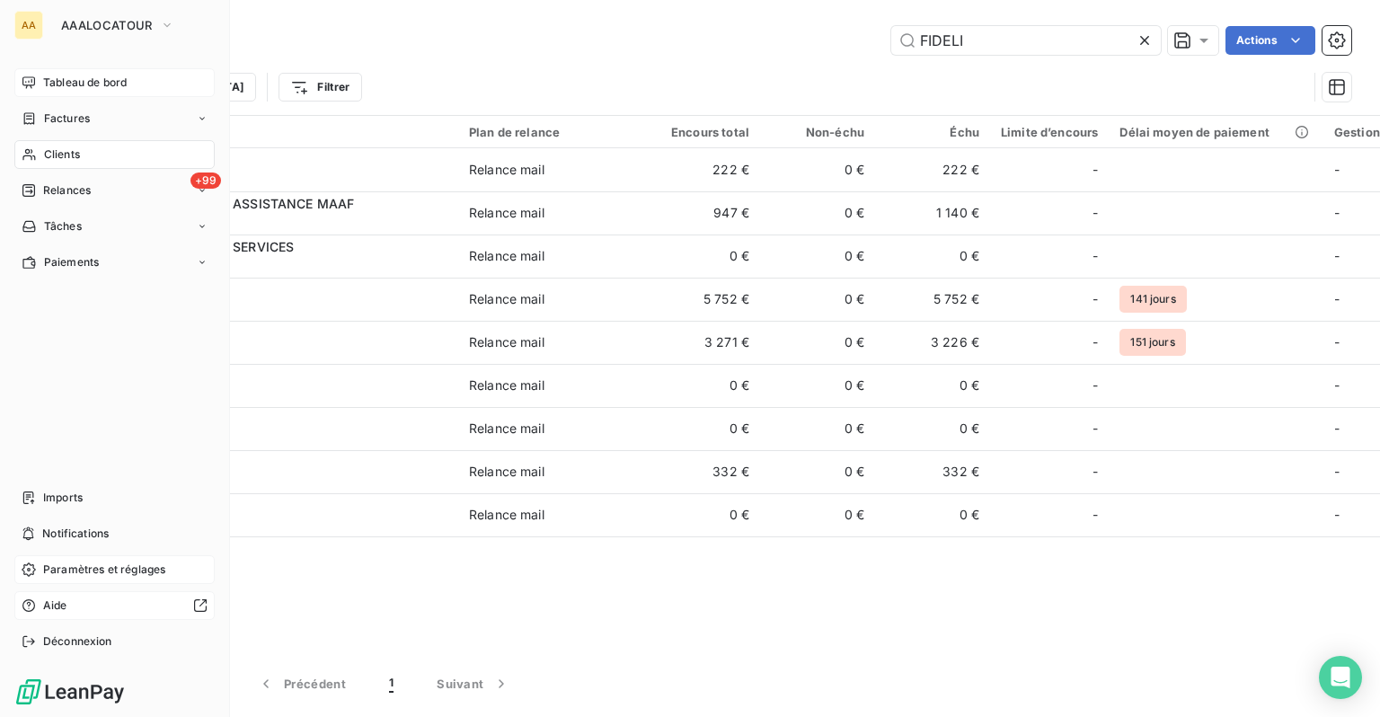
click at [59, 88] on span "Tableau de bord" at bounding box center [85, 83] width 84 height 16
